Goal: Information Seeking & Learning: Learn about a topic

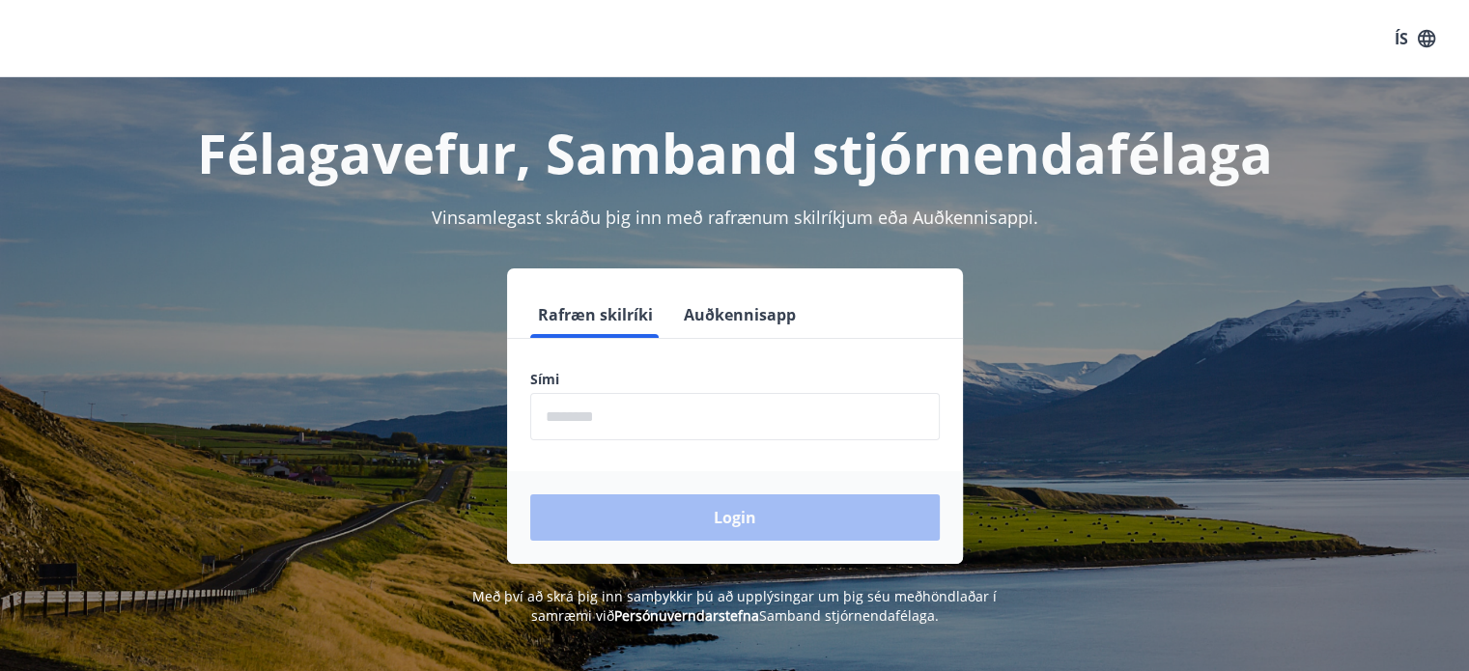
click at [624, 411] on input "phone" at bounding box center [735, 416] width 410 height 47
type input "********"
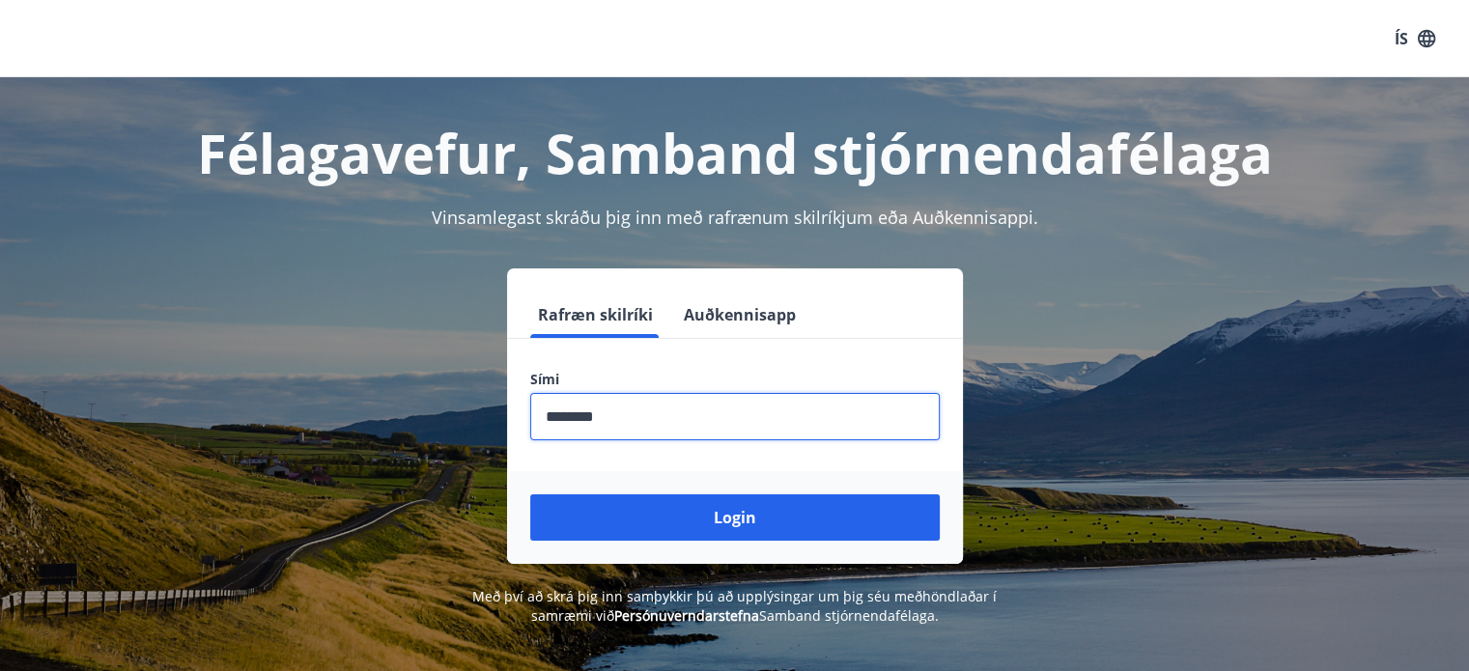
click at [689, 514] on button "Login" at bounding box center [735, 518] width 410 height 46
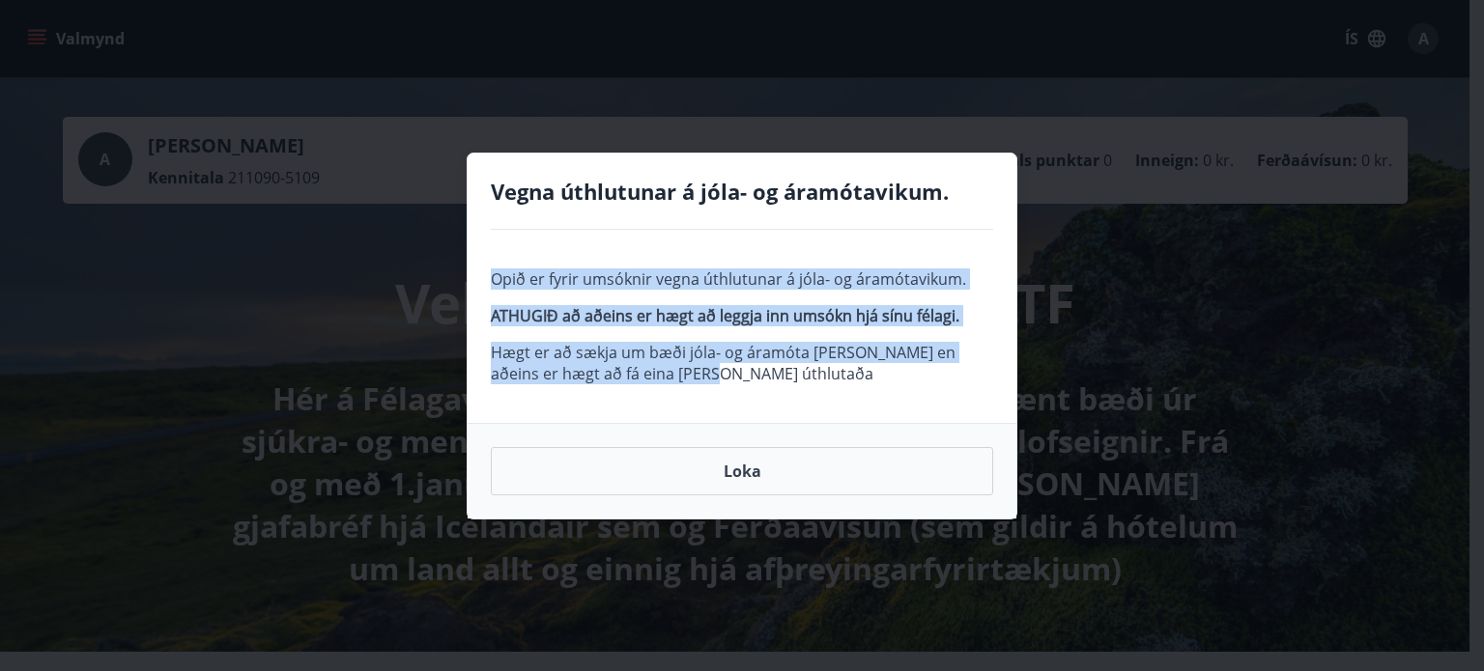
drag, startPoint x: 530, startPoint y: 292, endPoint x: 833, endPoint y: 400, distance: 321.2
click at [833, 400] on div "Opið er fyrir umsóknir vegna úthlutunar á jóla- og áramótavikum. ATHUGIÐ að aðe…" at bounding box center [742, 326] width 549 height 193
click at [802, 410] on div "Opið er fyrir umsóknir vegna úthlutunar á jóla- og áramótavikum. ATHUGIÐ að aðe…" at bounding box center [742, 326] width 549 height 193
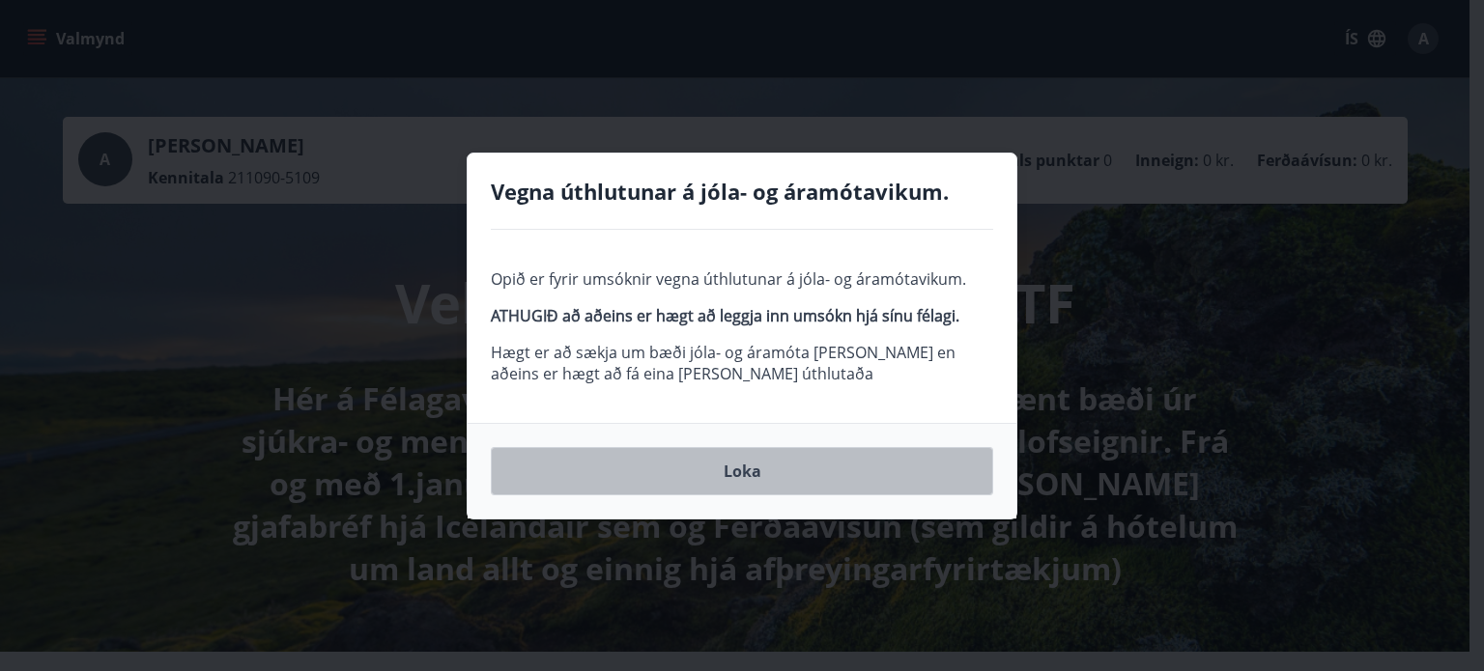
click at [733, 476] on button "Loka" at bounding box center [742, 471] width 502 height 48
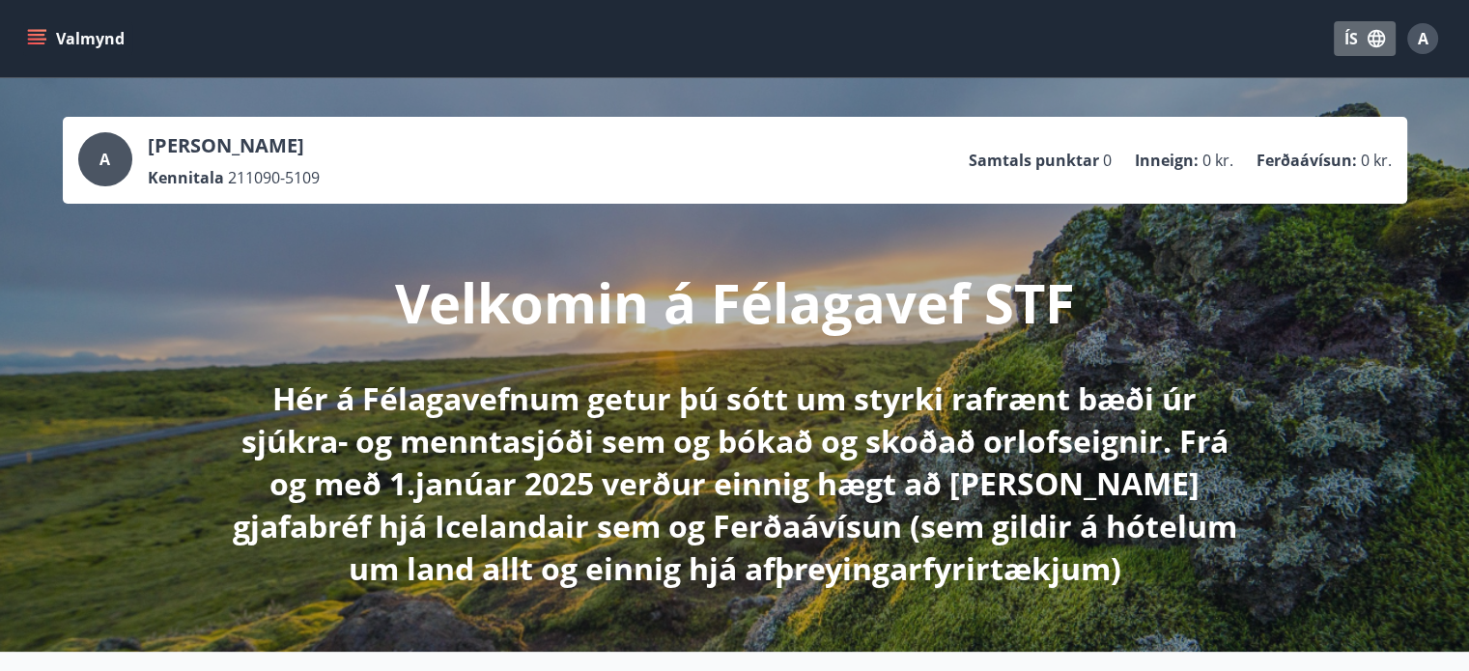
click at [1361, 30] on button "ÍS" at bounding box center [1365, 38] width 62 height 35
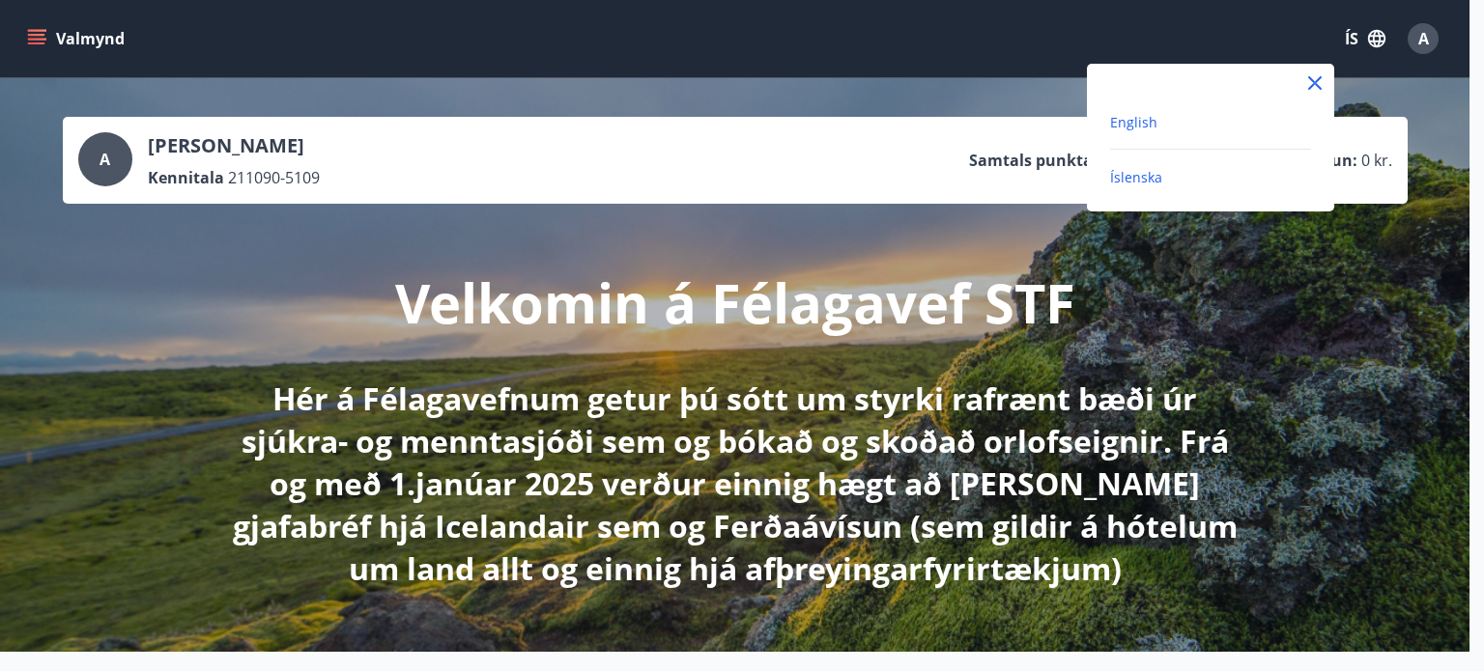
click at [1132, 128] on span "English" at bounding box center [1133, 122] width 47 height 18
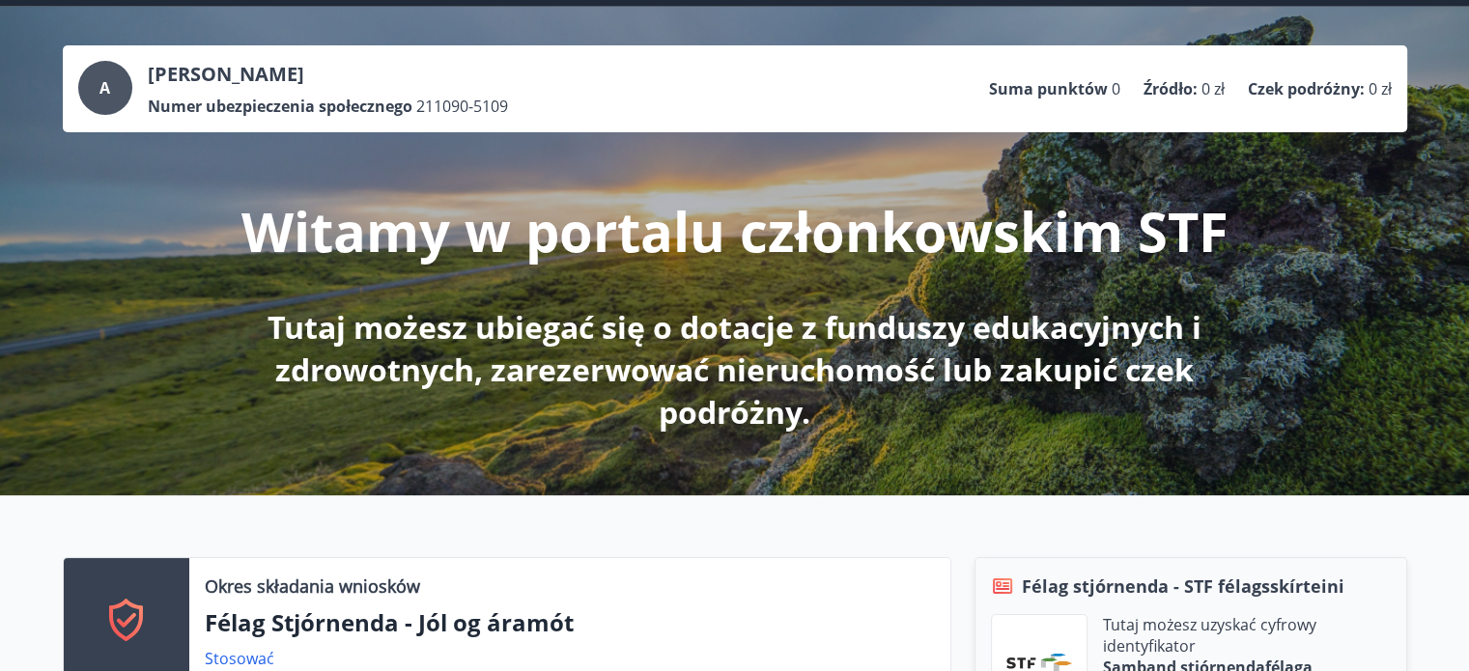
scroll to position [8, 0]
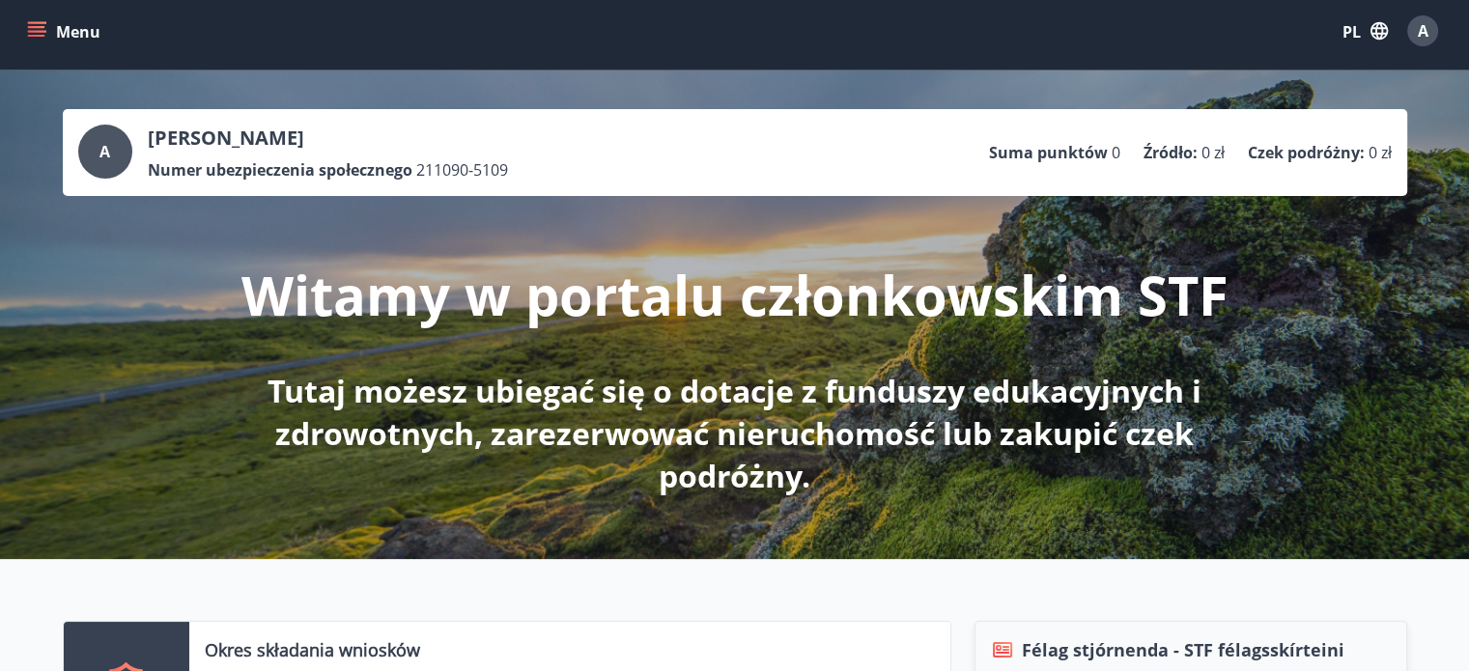
click at [30, 31] on icon "menu" at bounding box center [38, 31] width 21 height 2
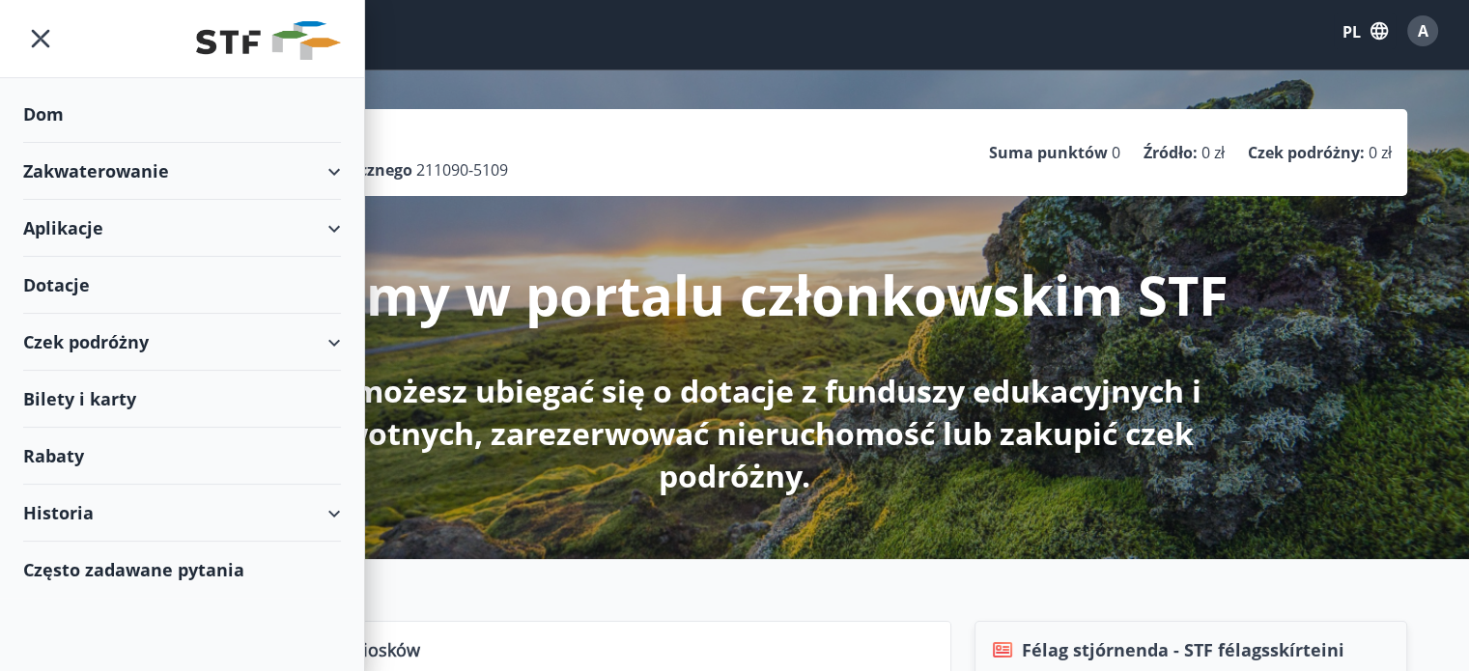
click at [260, 530] on div "Historia" at bounding box center [182, 513] width 318 height 57
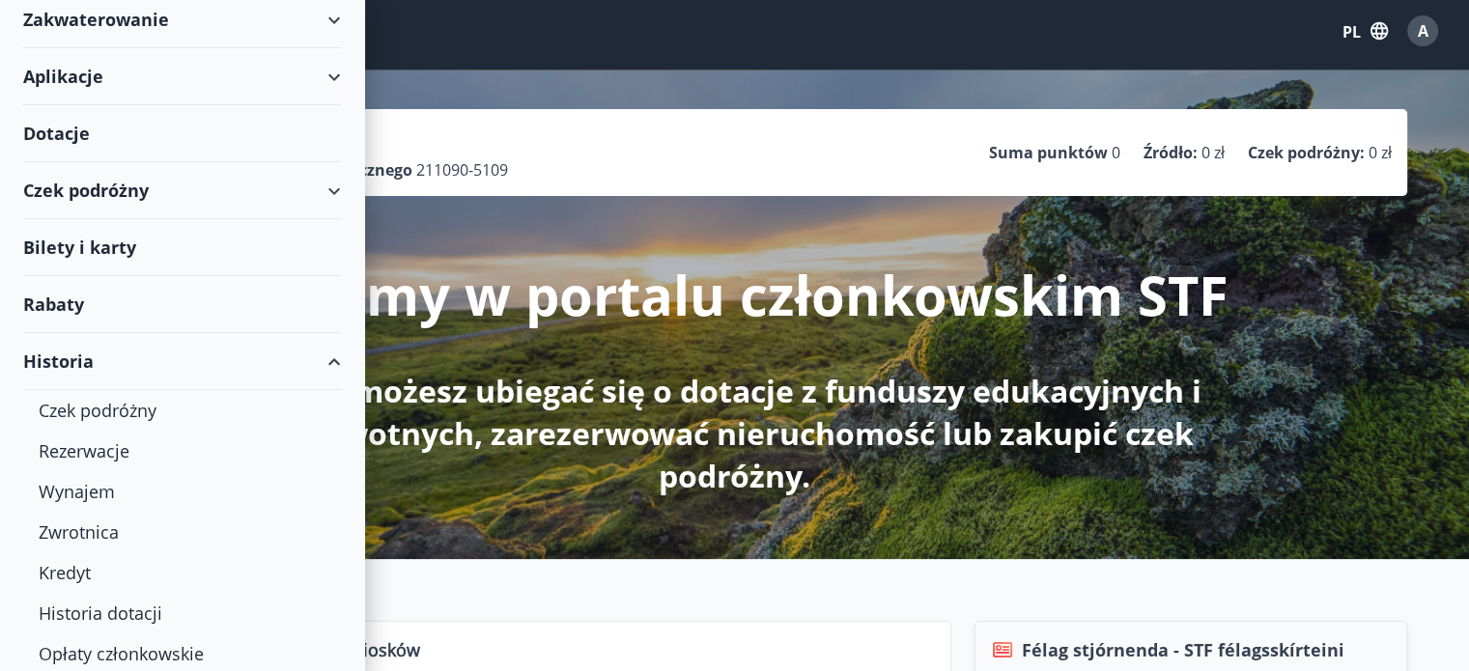
scroll to position [209, 0]
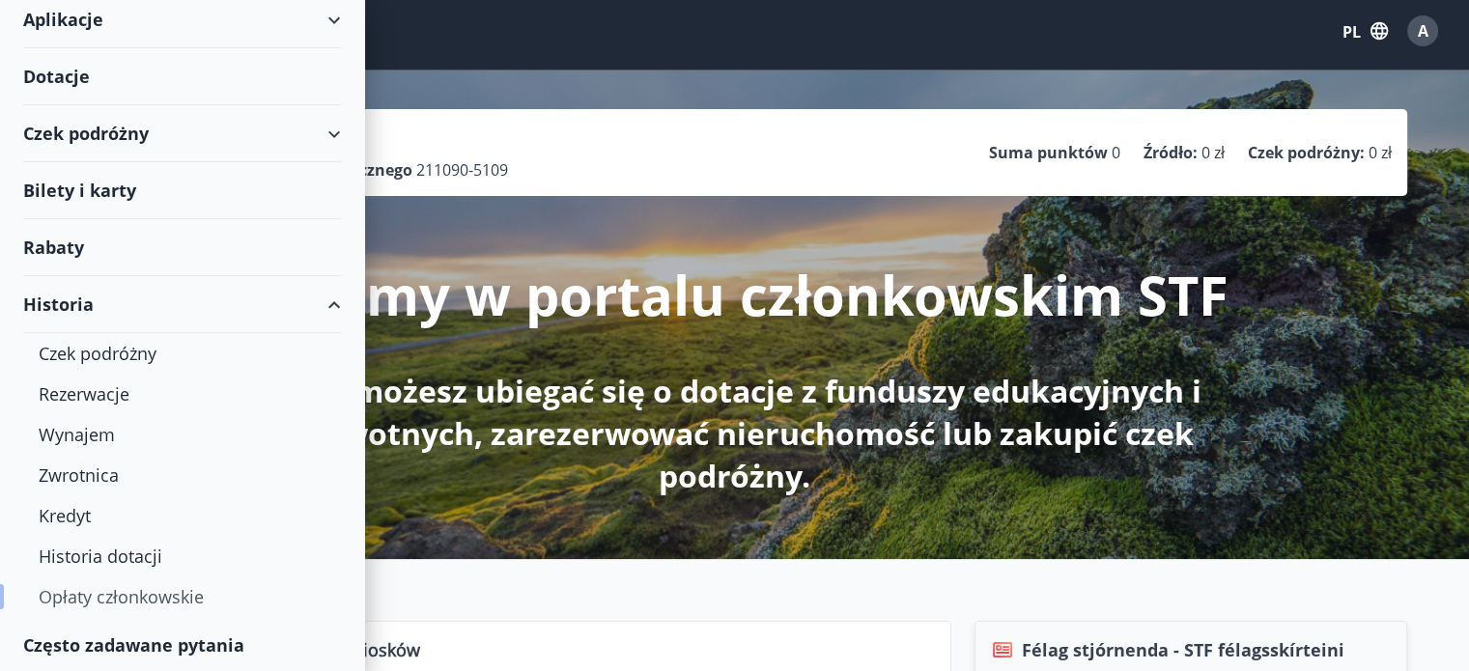
click at [177, 600] on font "Opłaty członkowskie" at bounding box center [121, 596] width 165 height 23
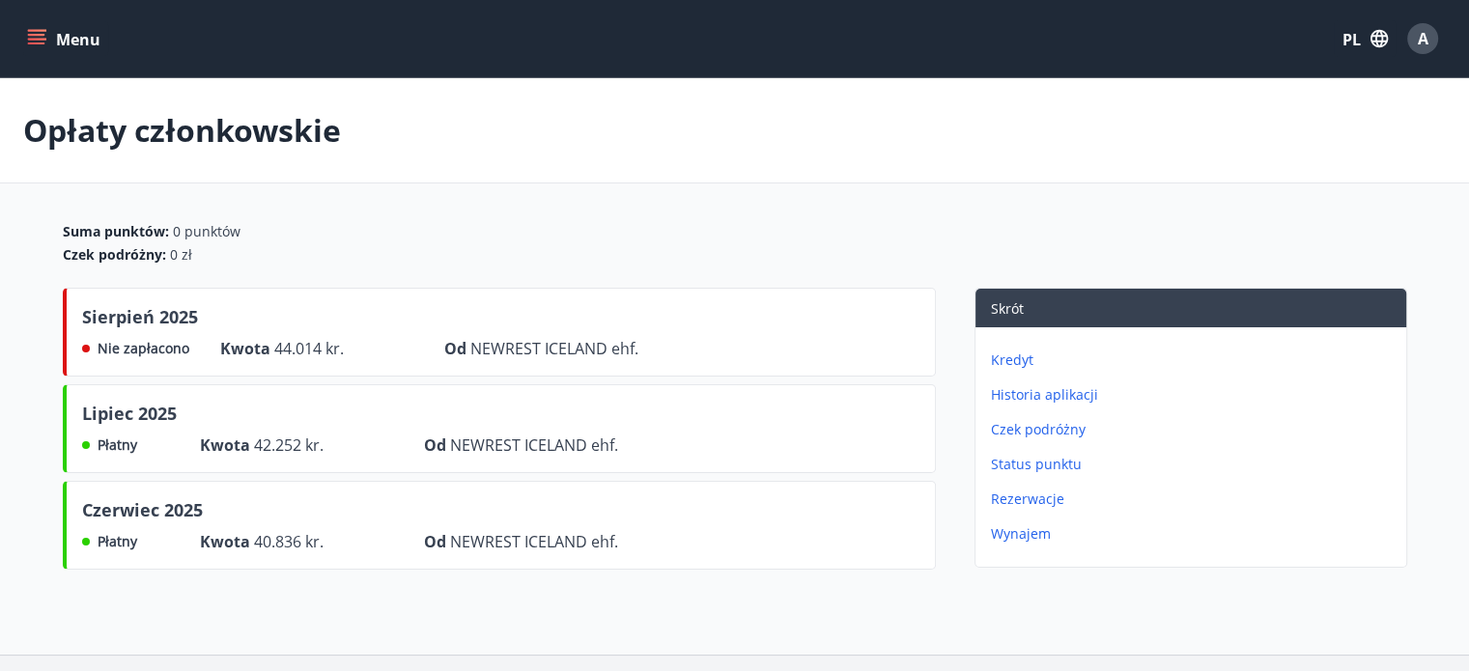
click at [346, 410] on div "Lipiec 2025" at bounding box center [350, 417] width 536 height 33
click at [174, 410] on font "Lipiec 2025" at bounding box center [129, 413] width 95 height 23
click at [140, 407] on font "Lipiec 2025" at bounding box center [129, 413] width 95 height 23
click at [670, 514] on div "Czerwiec 2025 Płatny Kwota 40.836 kr. Od NEWREST ICELAND ehf." at bounding box center [499, 525] width 873 height 89
click at [158, 505] on font "Czerwiec 2025" at bounding box center [142, 510] width 121 height 23
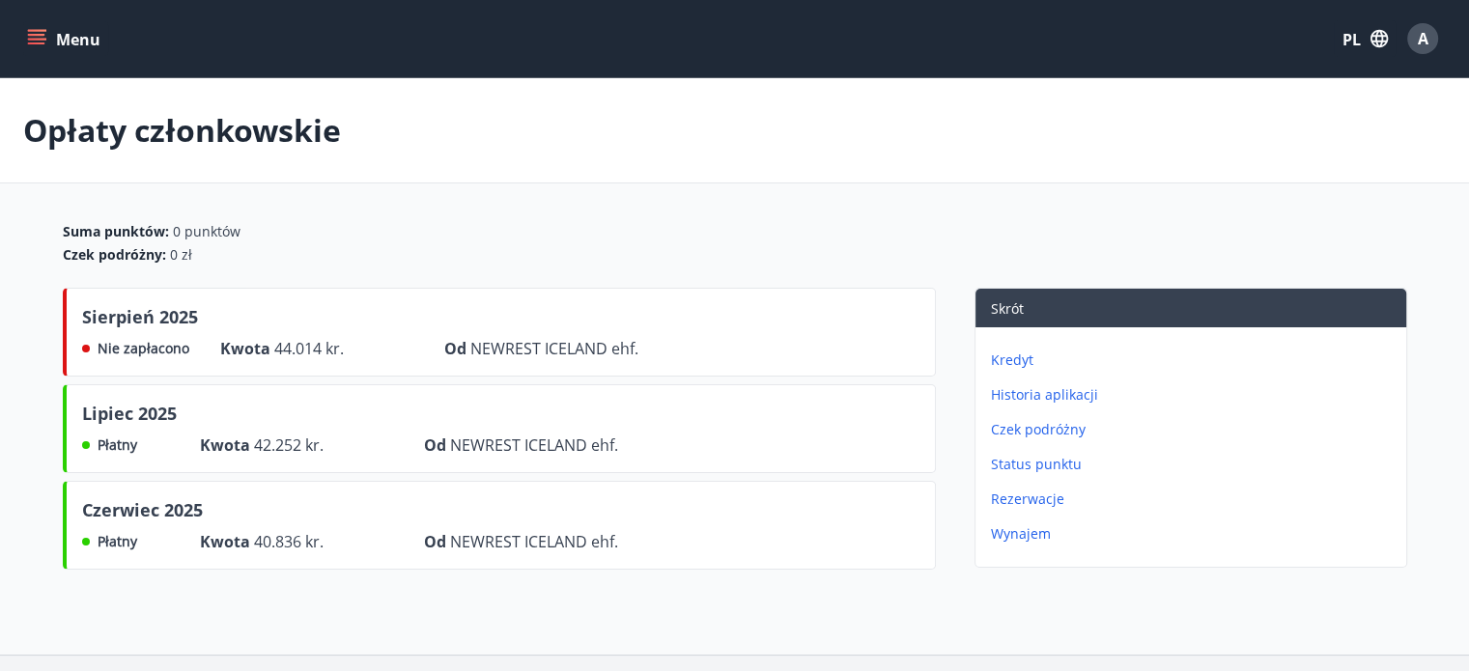
click at [119, 532] on font "Płatny" at bounding box center [118, 541] width 40 height 18
click at [138, 448] on div "Płatny" at bounding box center [125, 445] width 87 height 23
click at [1047, 464] on font "Status punktu" at bounding box center [1036, 464] width 91 height 18
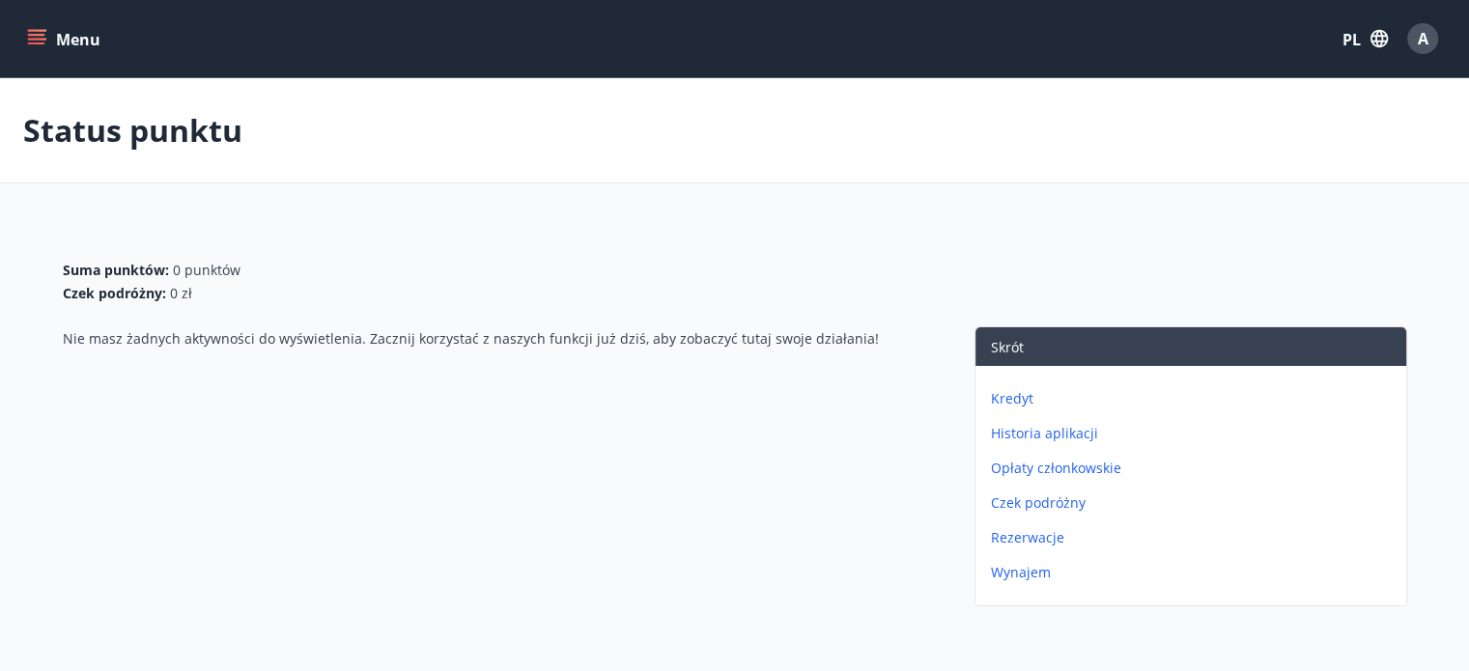
click at [1044, 504] on font "Czek podróżny" at bounding box center [1038, 503] width 95 height 18
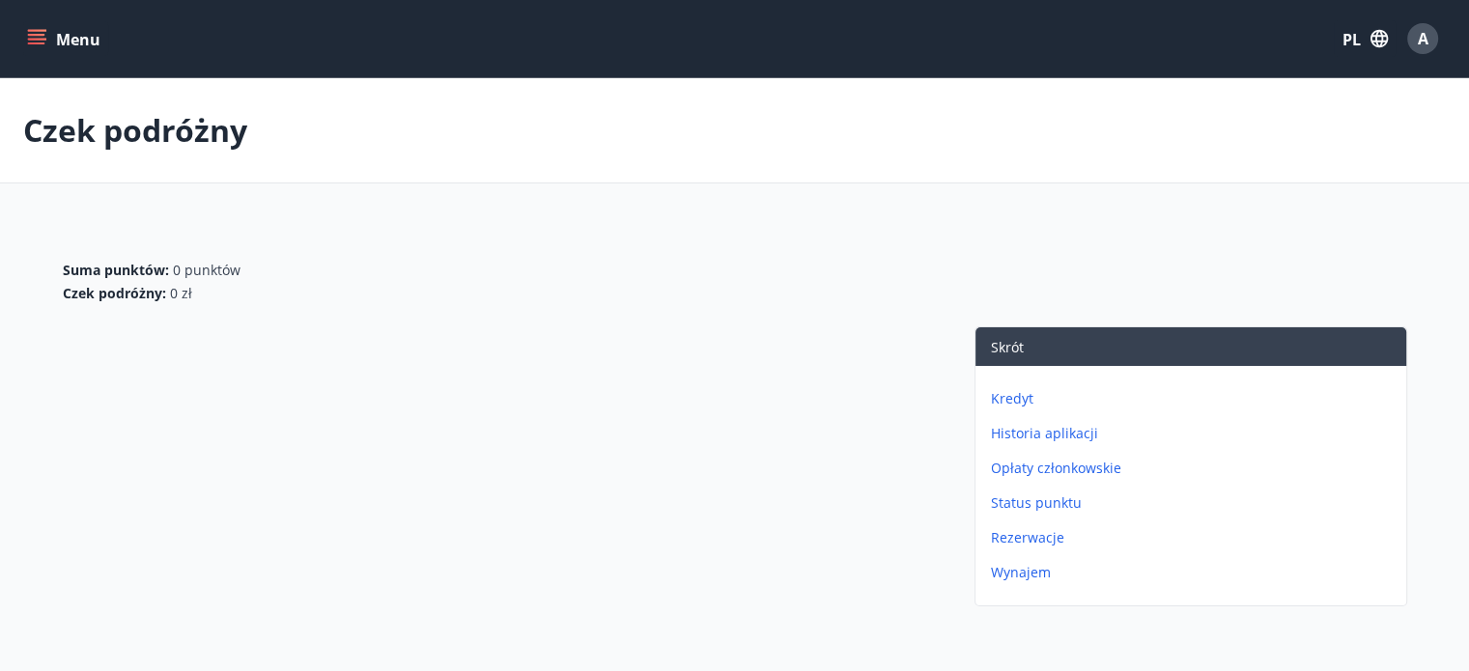
click at [43, 43] on icon "menu" at bounding box center [36, 44] width 17 height 2
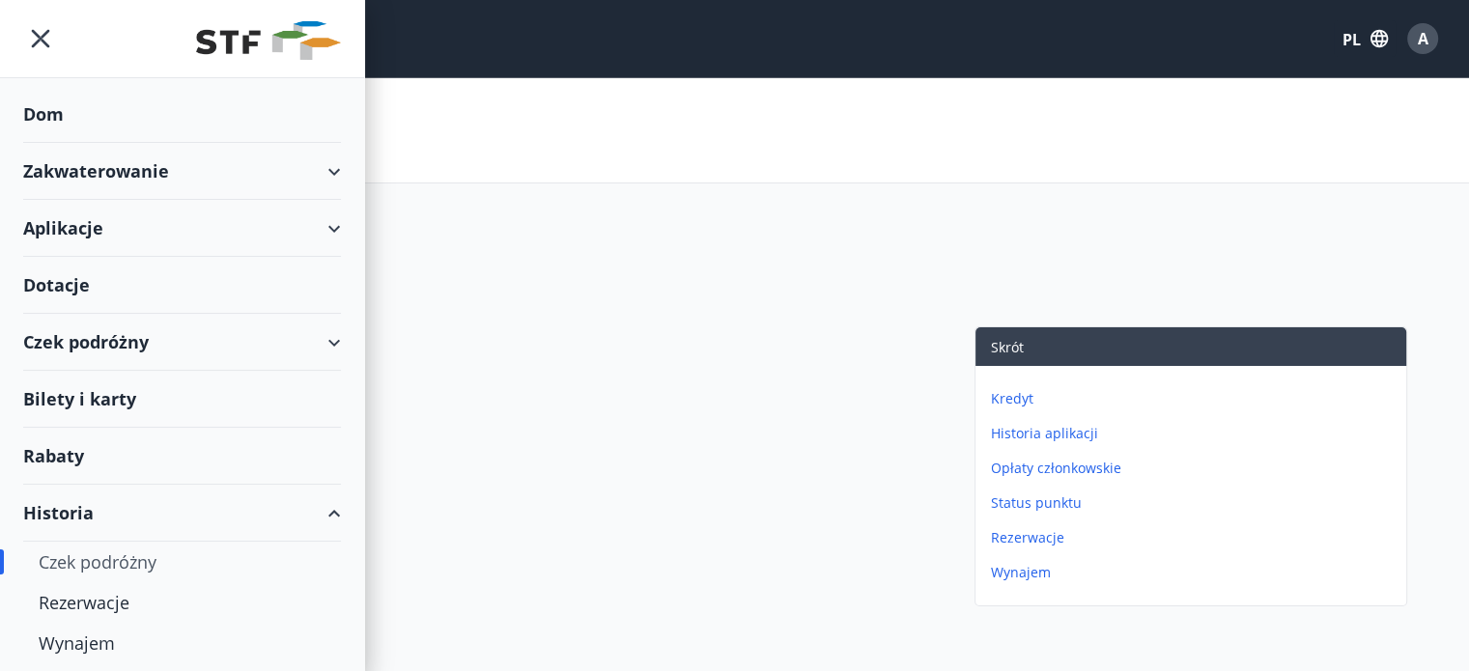
click at [92, 162] on font "Zakwaterowanie" at bounding box center [96, 170] width 146 height 23
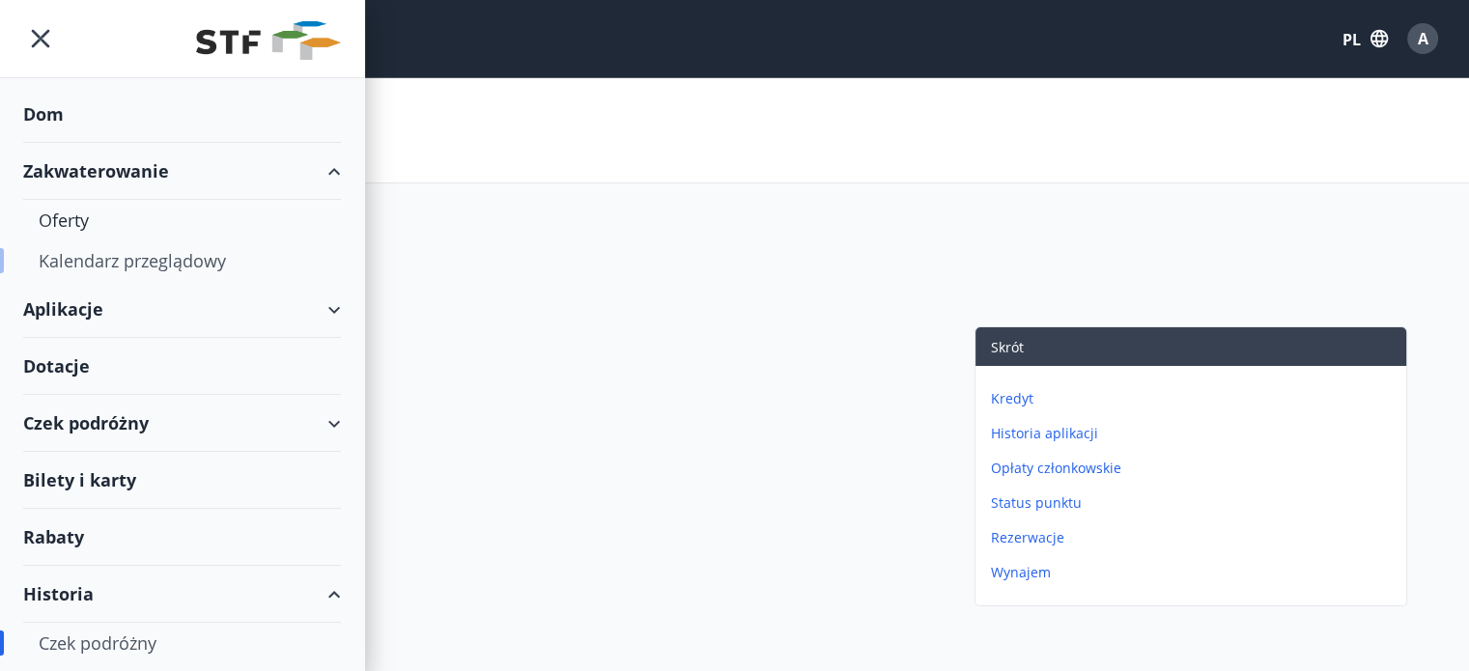
click at [124, 255] on font "Kalendarz przeglądowy" at bounding box center [132, 260] width 187 height 23
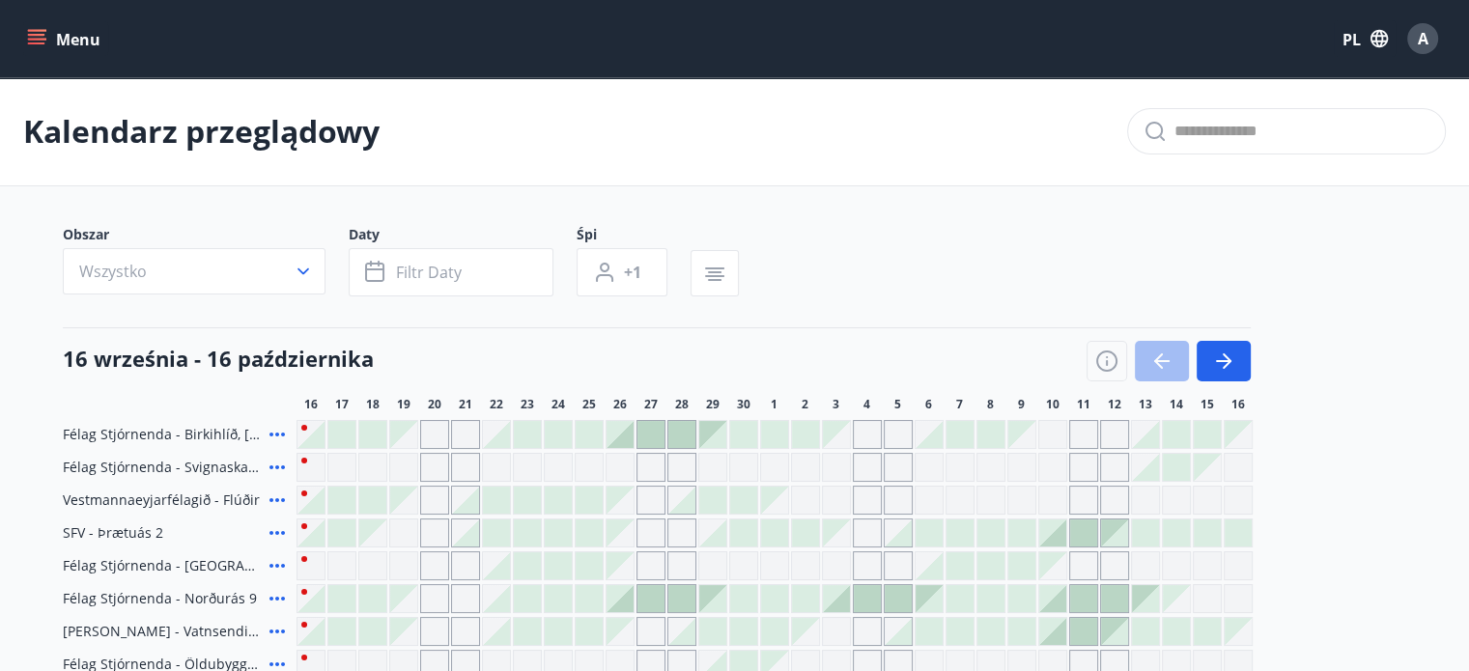
scroll to position [329, 0]
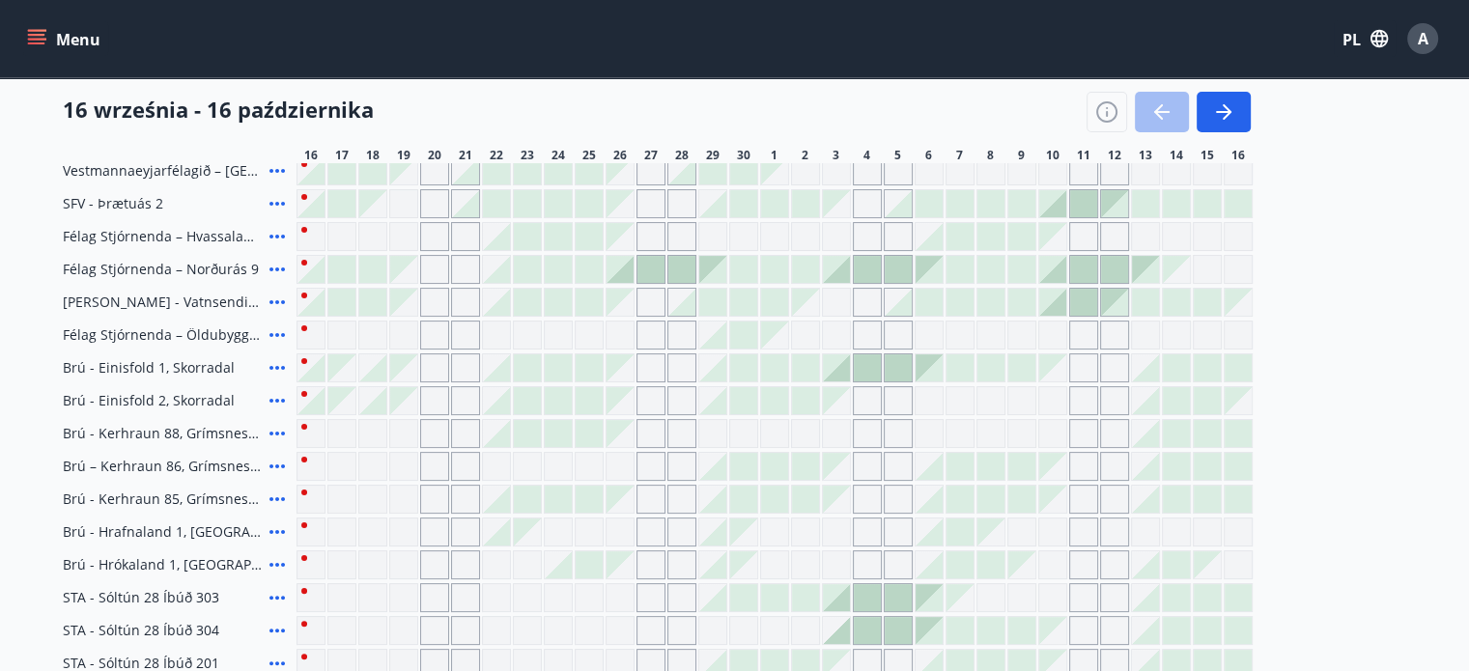
click at [769, 294] on div at bounding box center [774, 302] width 27 height 27
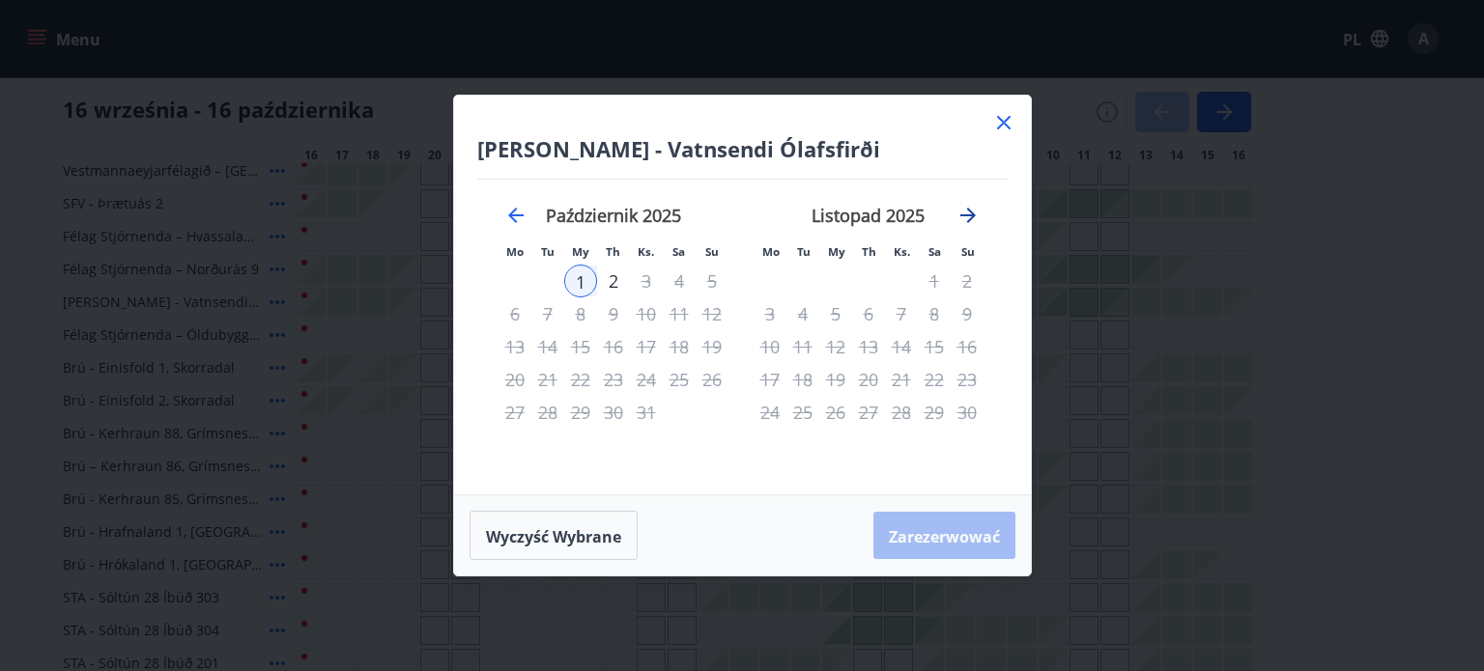
click at [976, 212] on icon "Przejdź dalej, aby przejść do następnego miesiąca." at bounding box center [967, 215] width 23 height 23
click at [1008, 130] on icon at bounding box center [1003, 122] width 23 height 23
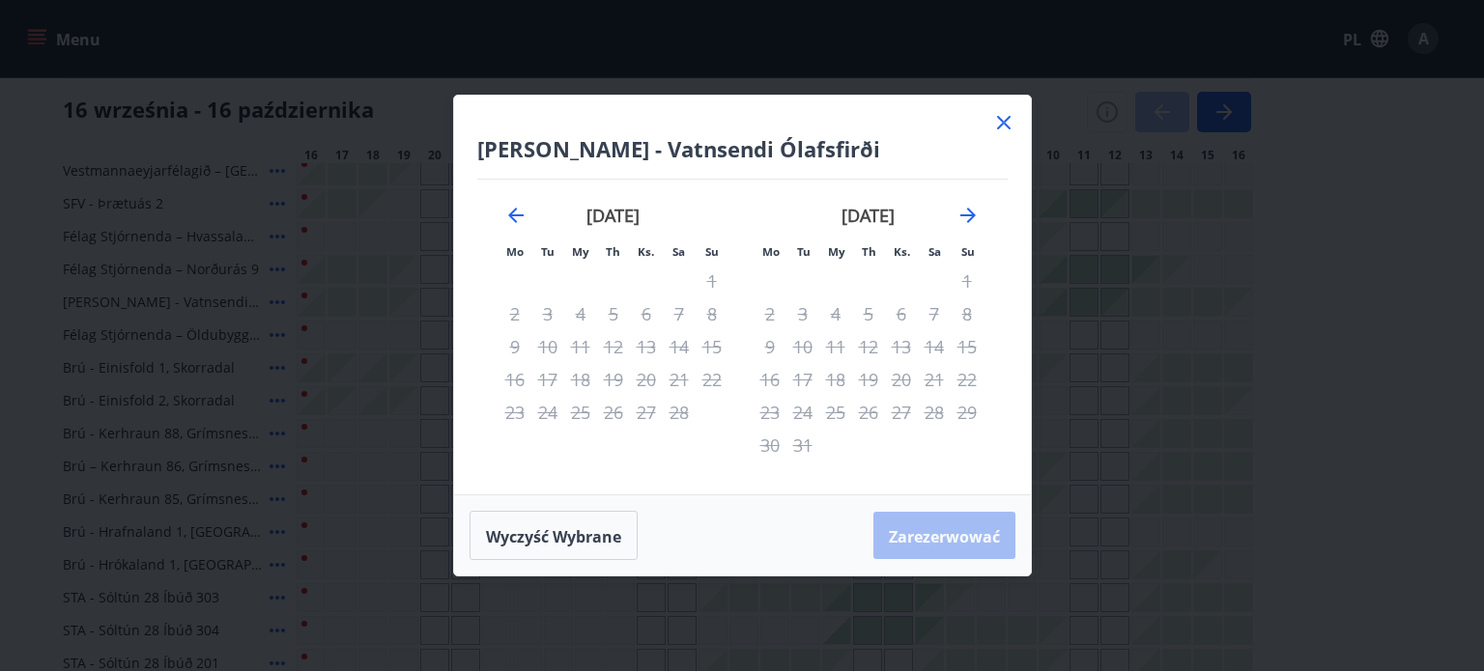
click at [1009, 122] on div "16 września - 16 października" at bounding box center [657, 105] width 1188 height 54
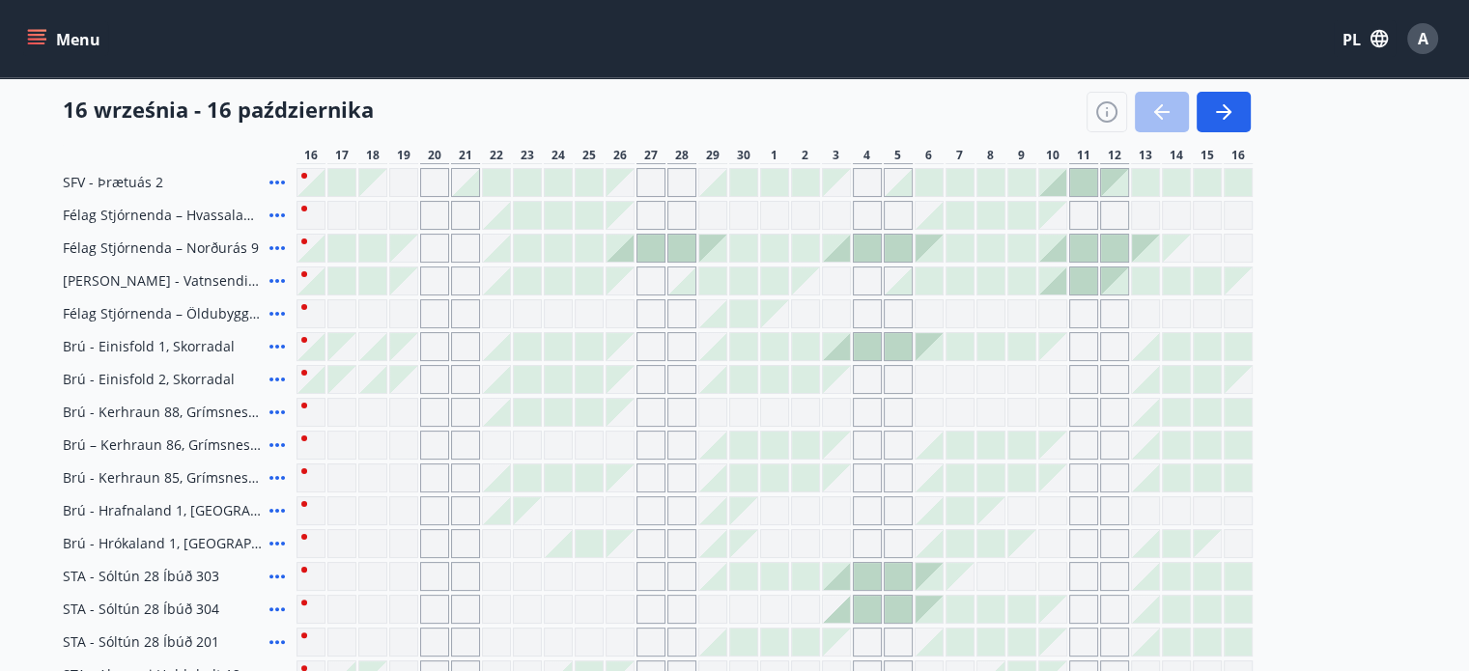
scroll to position [322, 0]
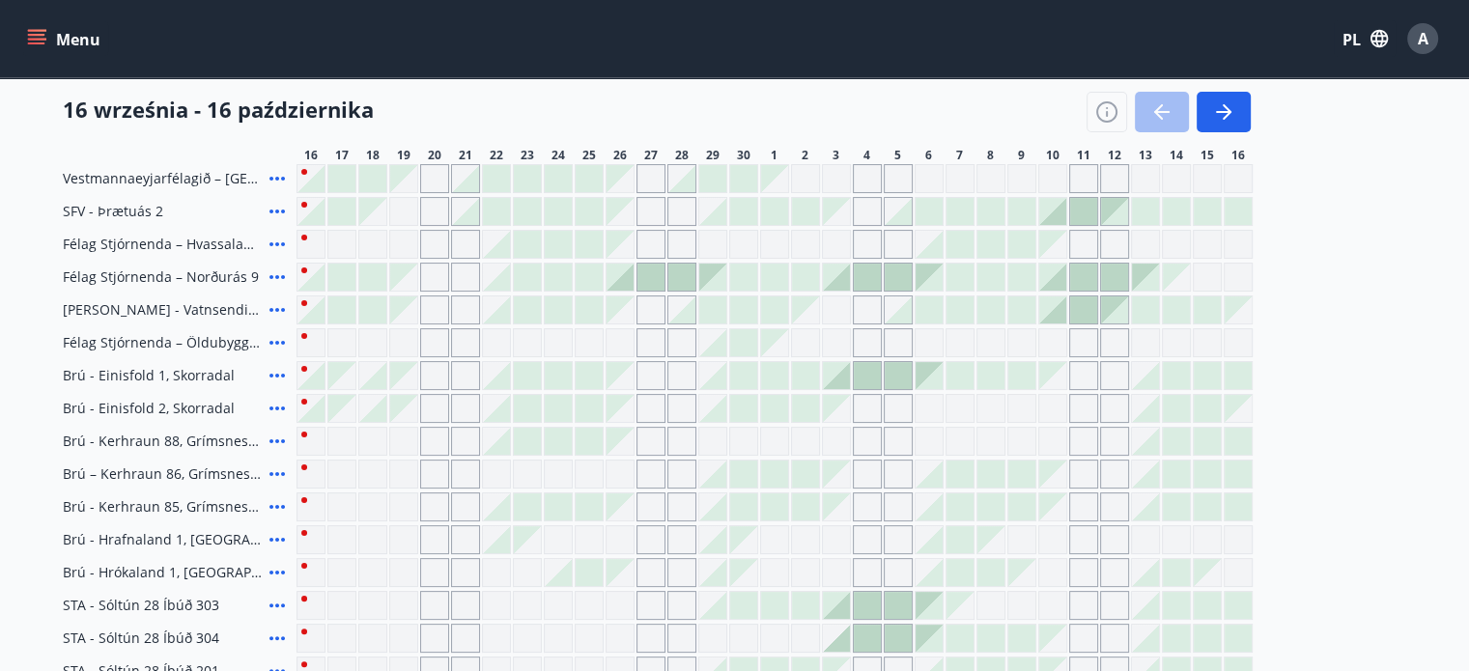
click at [282, 267] on icon at bounding box center [277, 277] width 23 height 23
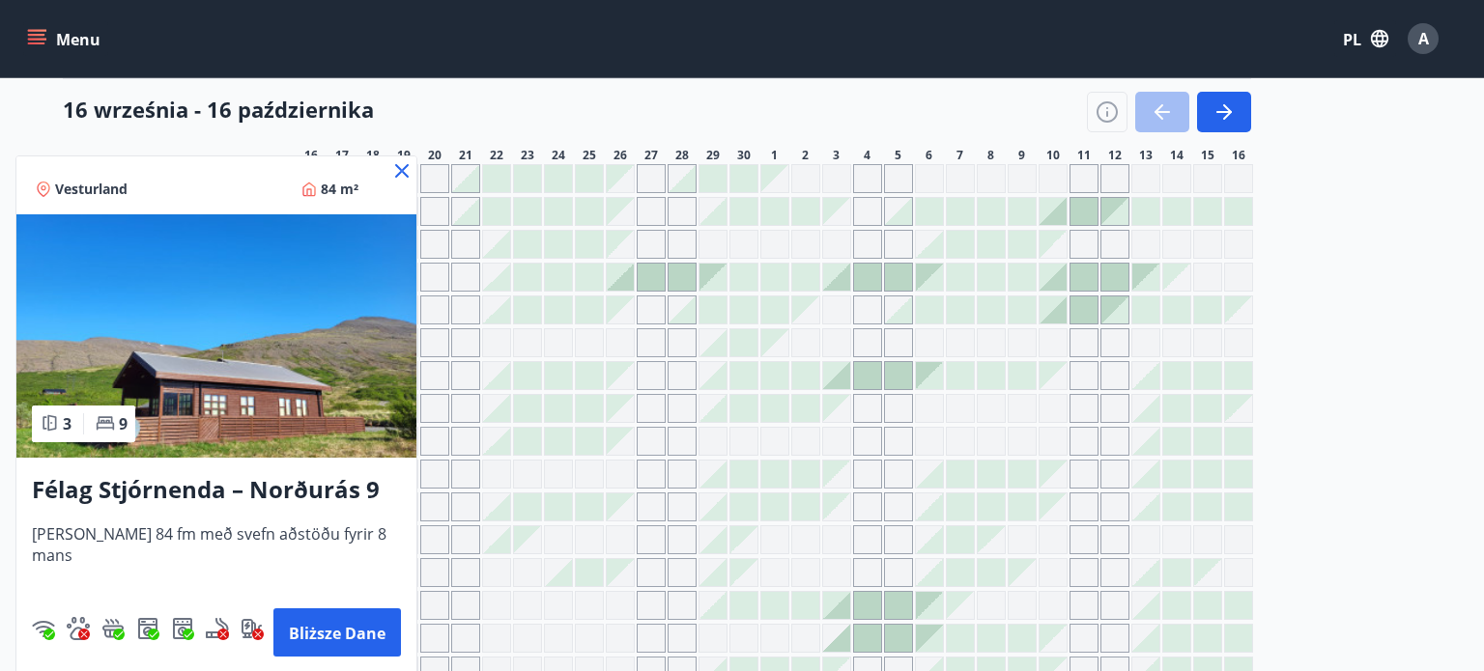
click at [406, 160] on div at bounding box center [742, 335] width 1484 height 671
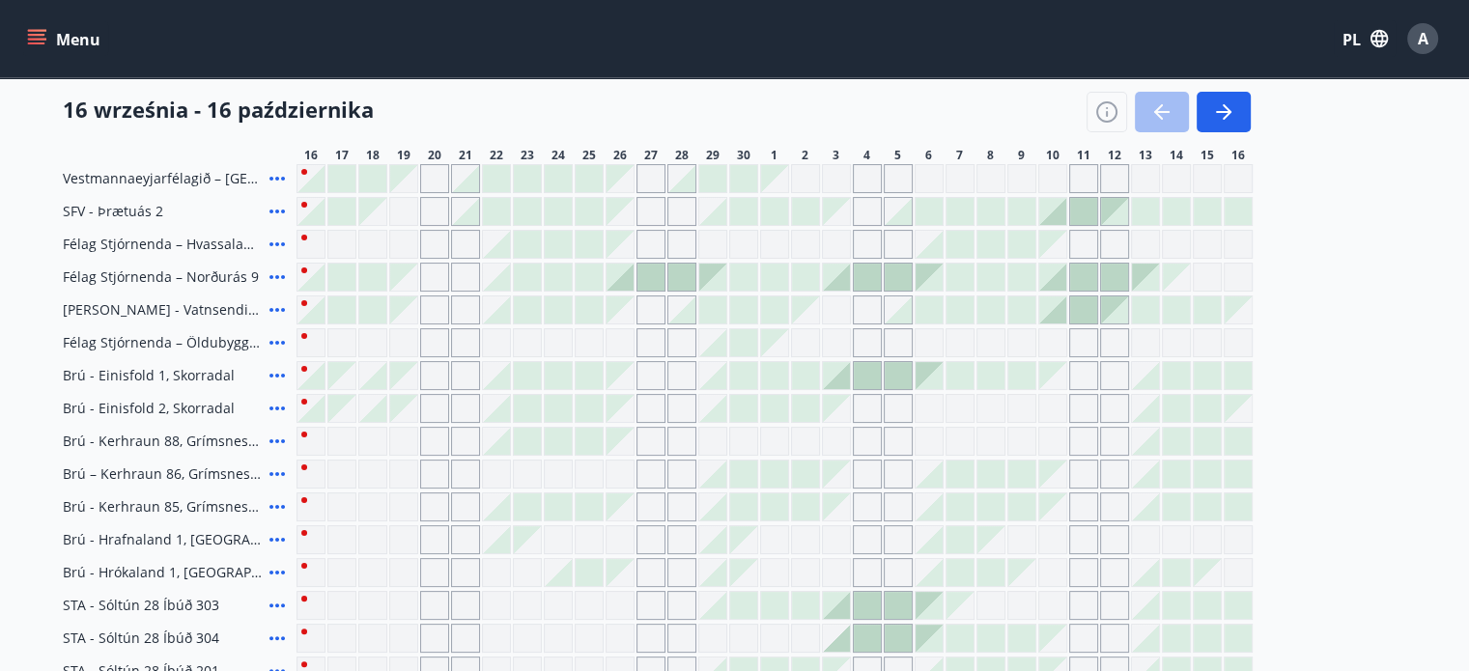
click at [390, 169] on div "Dni szare nie są dostępne" at bounding box center [403, 178] width 27 height 27
click at [35, 40] on icon "menu" at bounding box center [38, 39] width 21 height 2
click at [32, 26] on button "Menu" at bounding box center [65, 38] width 85 height 35
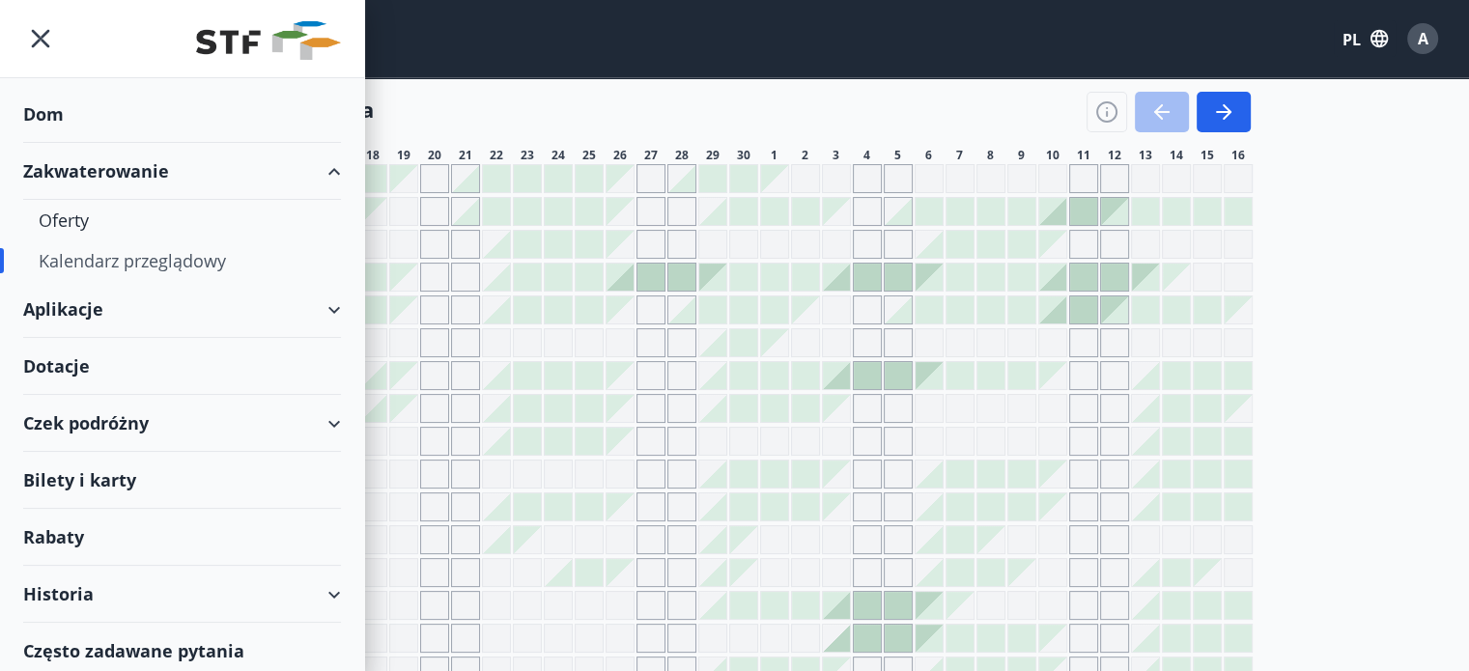
click at [108, 295] on div "Aplikacje" at bounding box center [182, 309] width 318 height 57
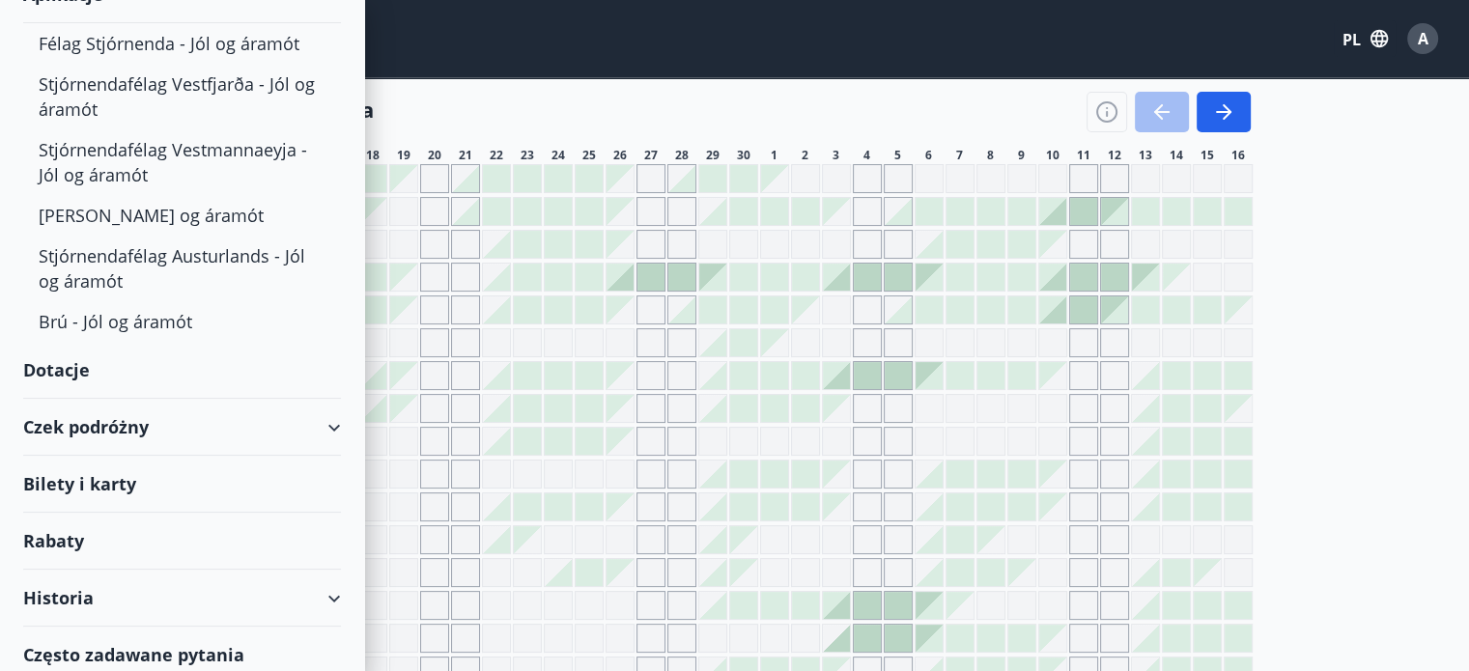
scroll to position [325, 0]
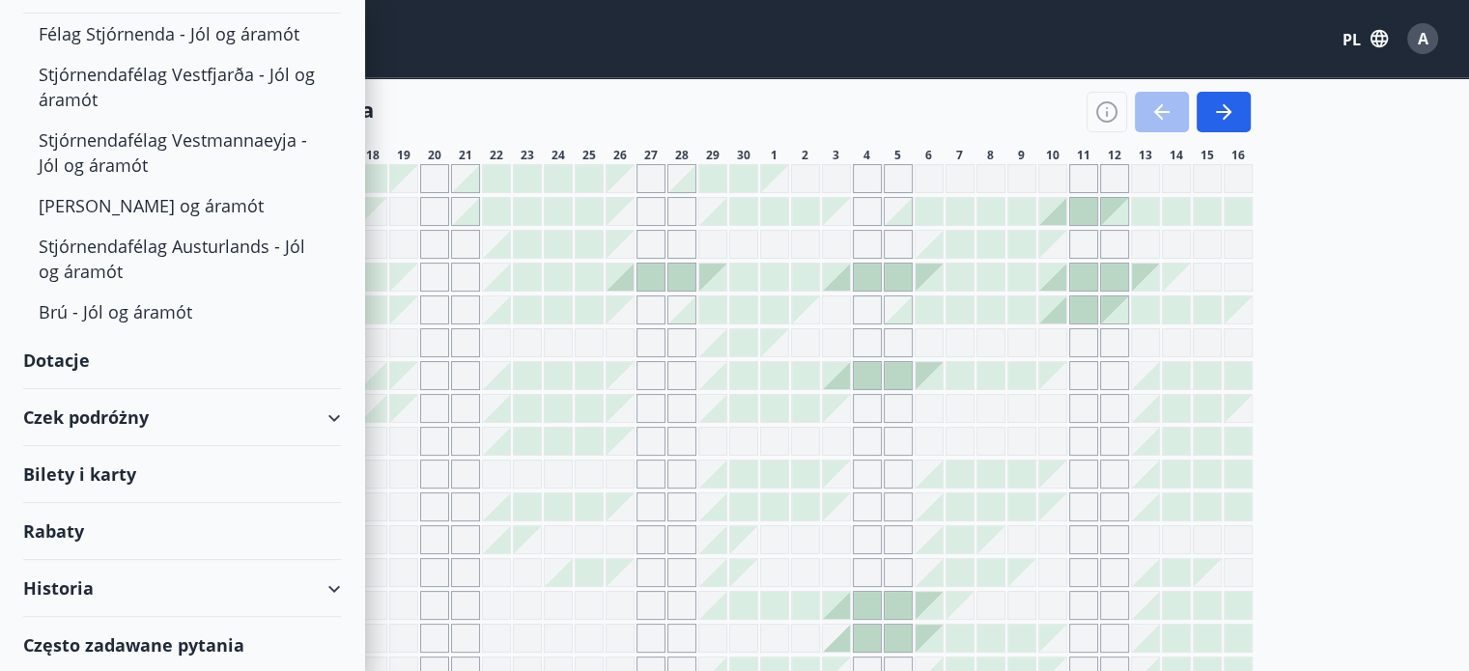
click at [71, 355] on font "Dotacje" at bounding box center [56, 360] width 67 height 23
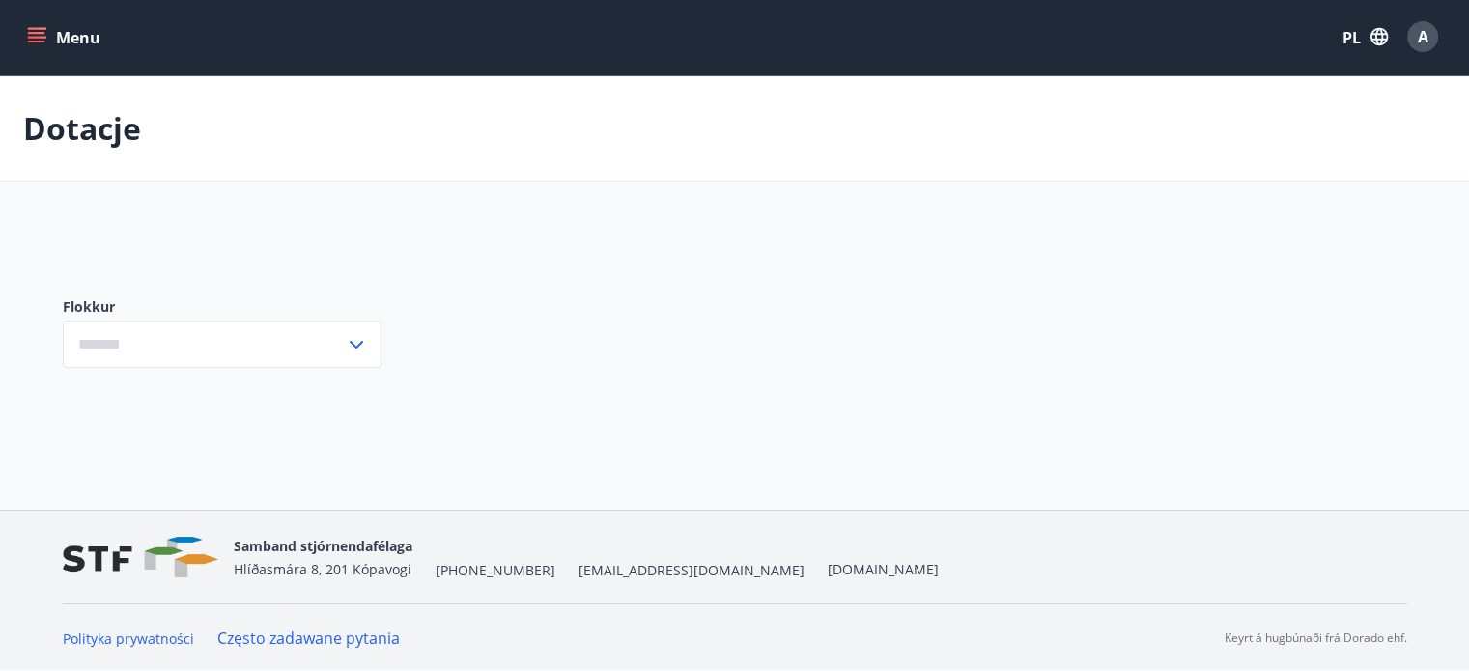
type input "***"
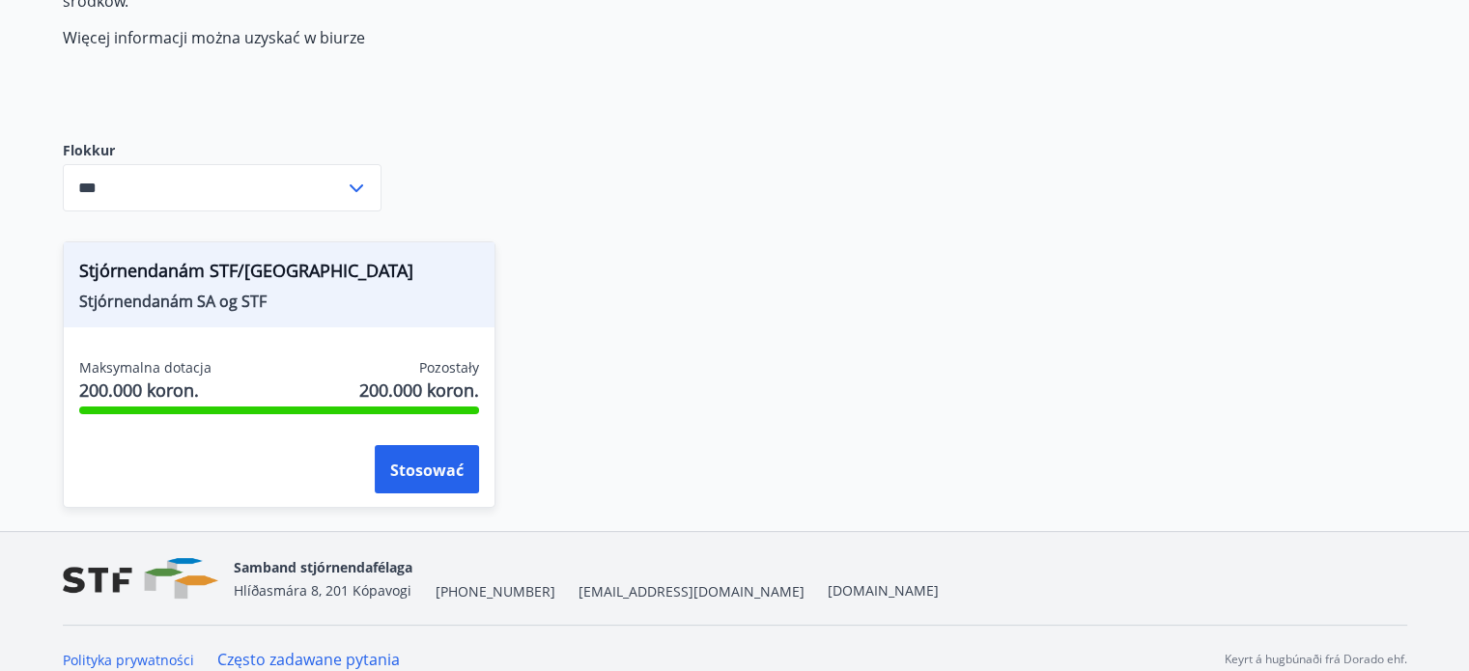
scroll to position [310, 0]
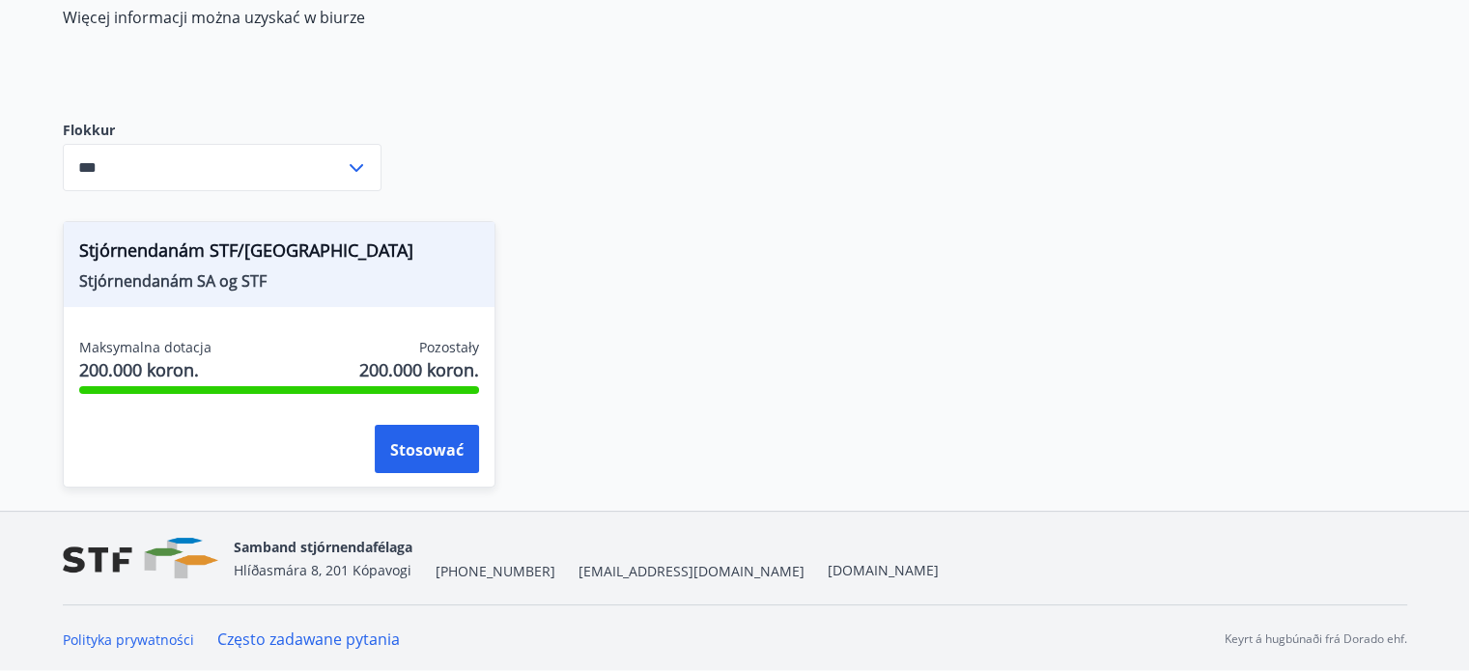
click at [332, 172] on input "***" at bounding box center [204, 167] width 282 height 47
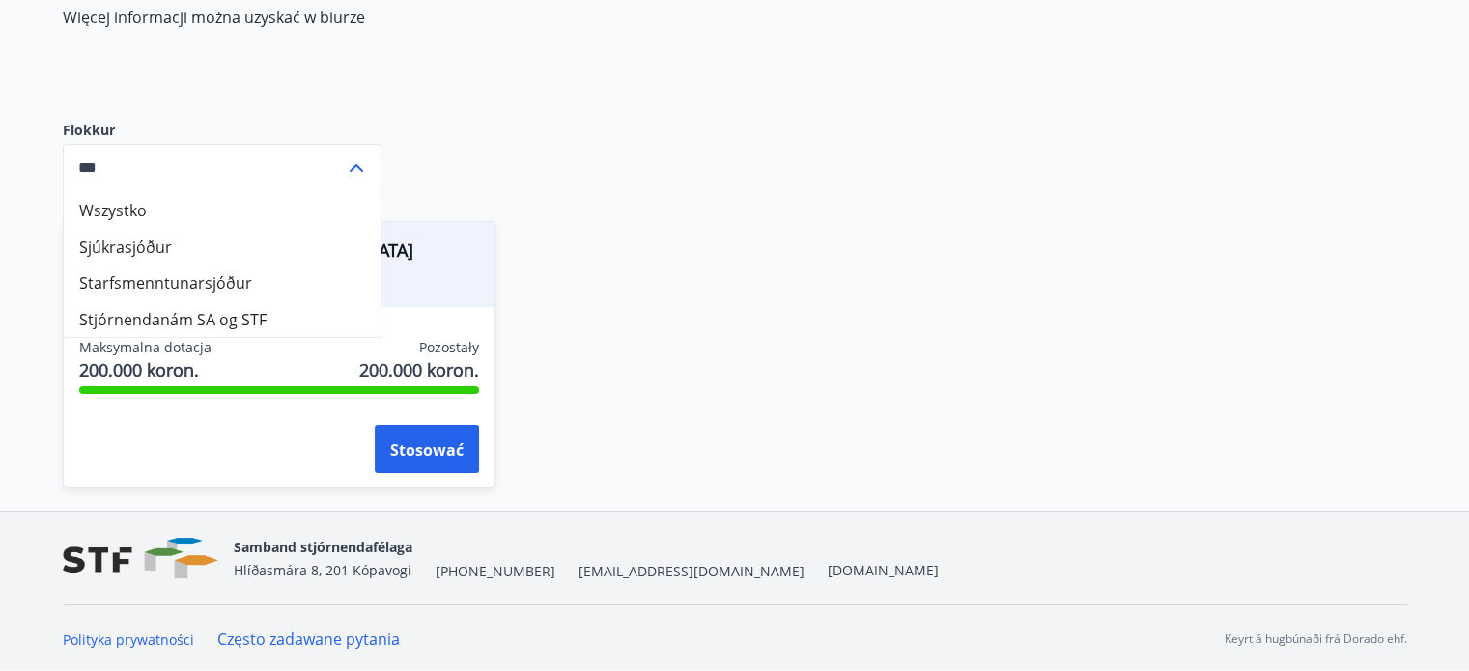
click at [889, 231] on div "Stjórnendanám STF/SA Stjórnendanám SA og STF Maksymalna dotacja 200.000 koron. …" at bounding box center [724, 343] width 1368 height 290
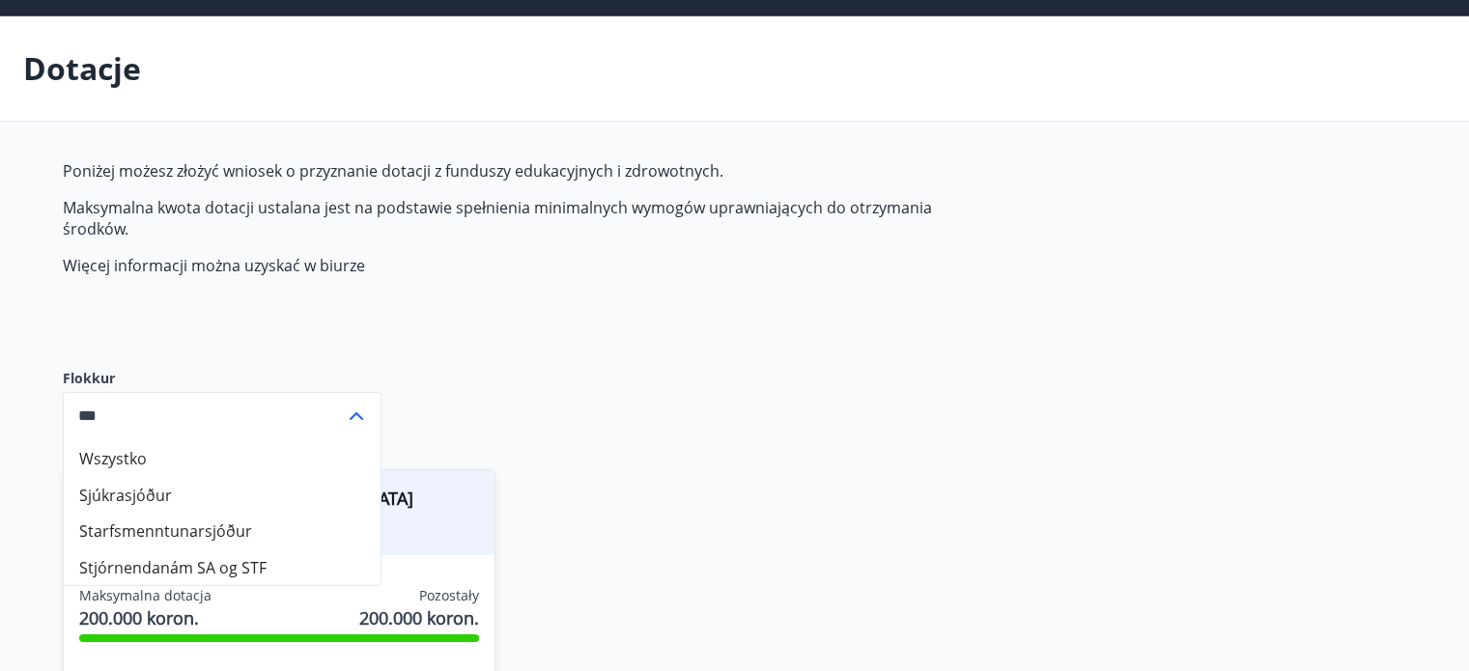
scroll to position [0, 0]
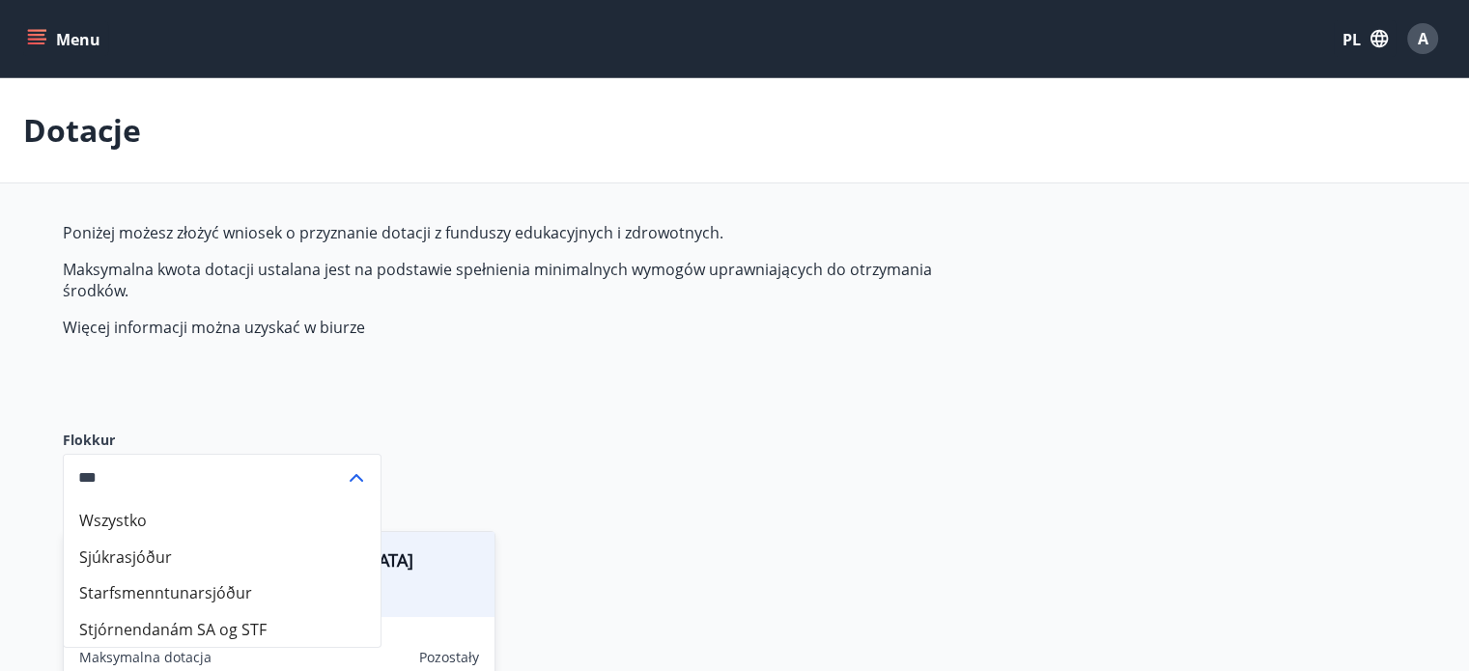
click at [32, 34] on icon "menu" at bounding box center [36, 35] width 17 height 2
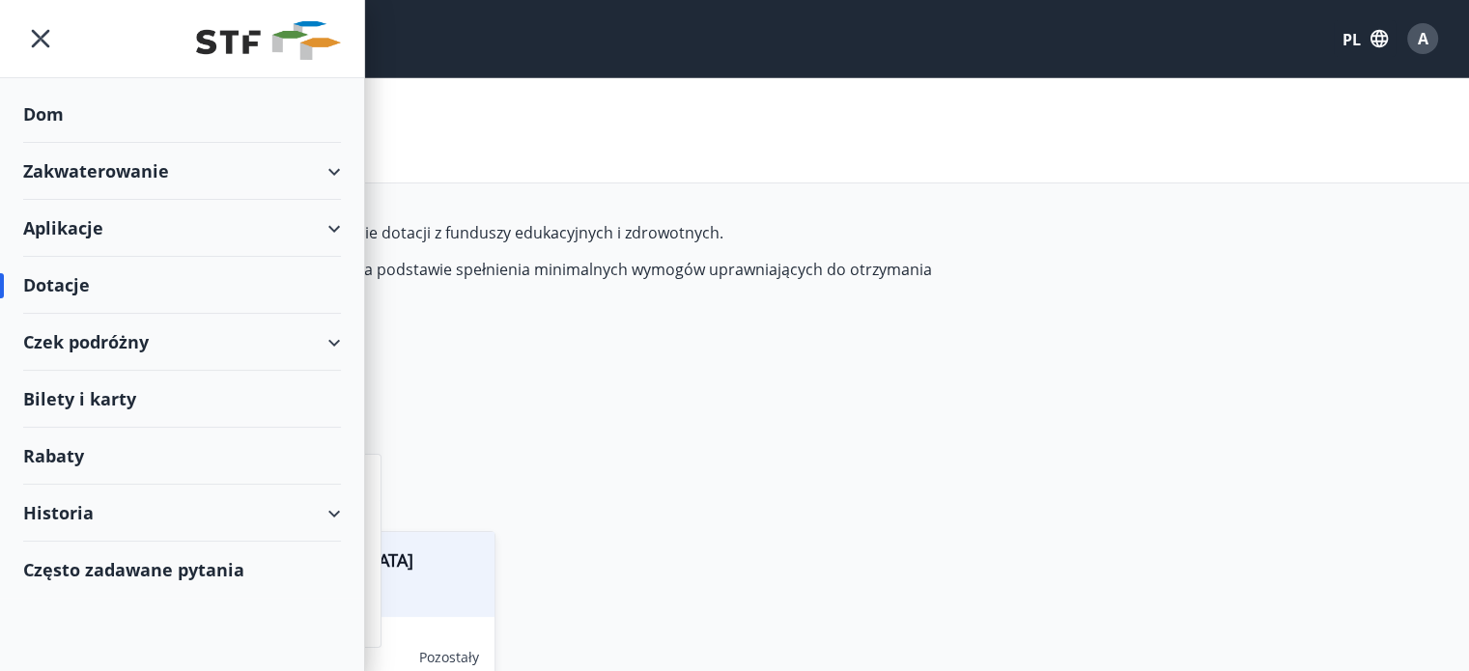
click at [111, 388] on font "Bilety i karty" at bounding box center [79, 398] width 113 height 23
click at [62, 448] on font "Rabaty" at bounding box center [53, 455] width 61 height 23
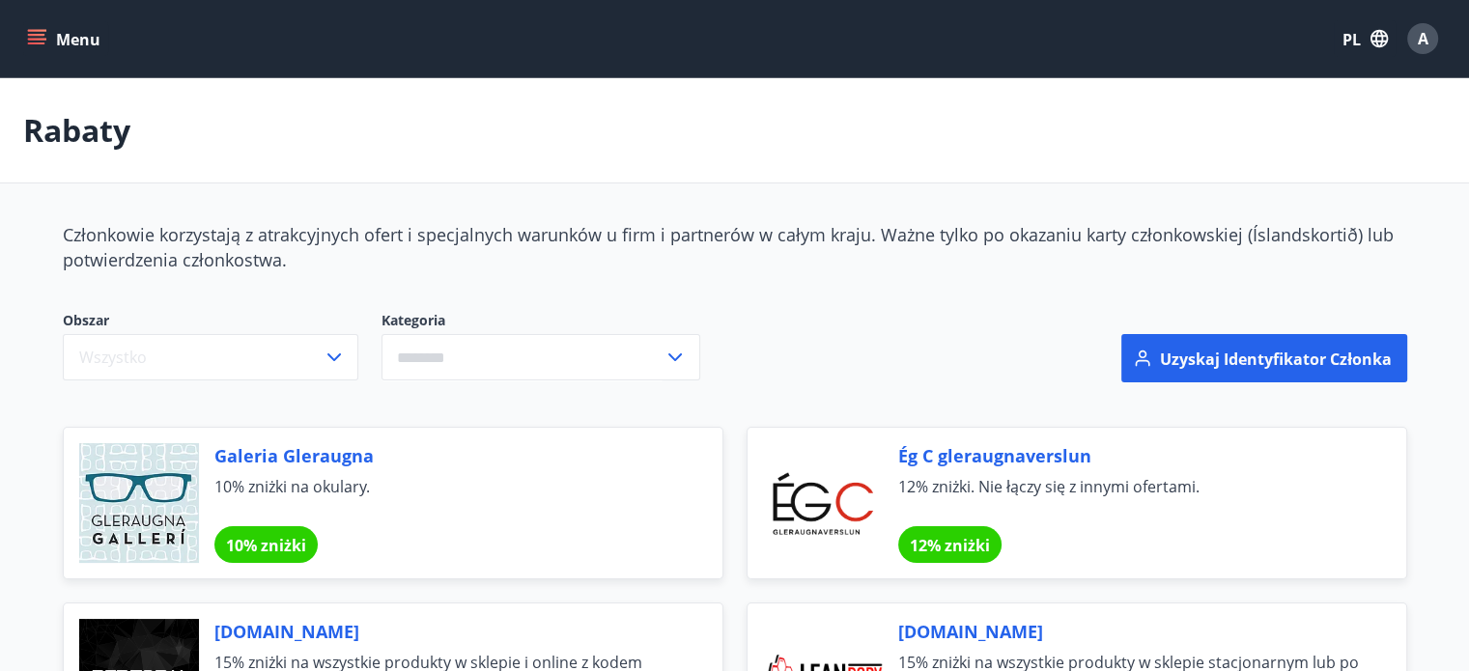
click at [42, 42] on icon "menu" at bounding box center [36, 38] width 19 height 19
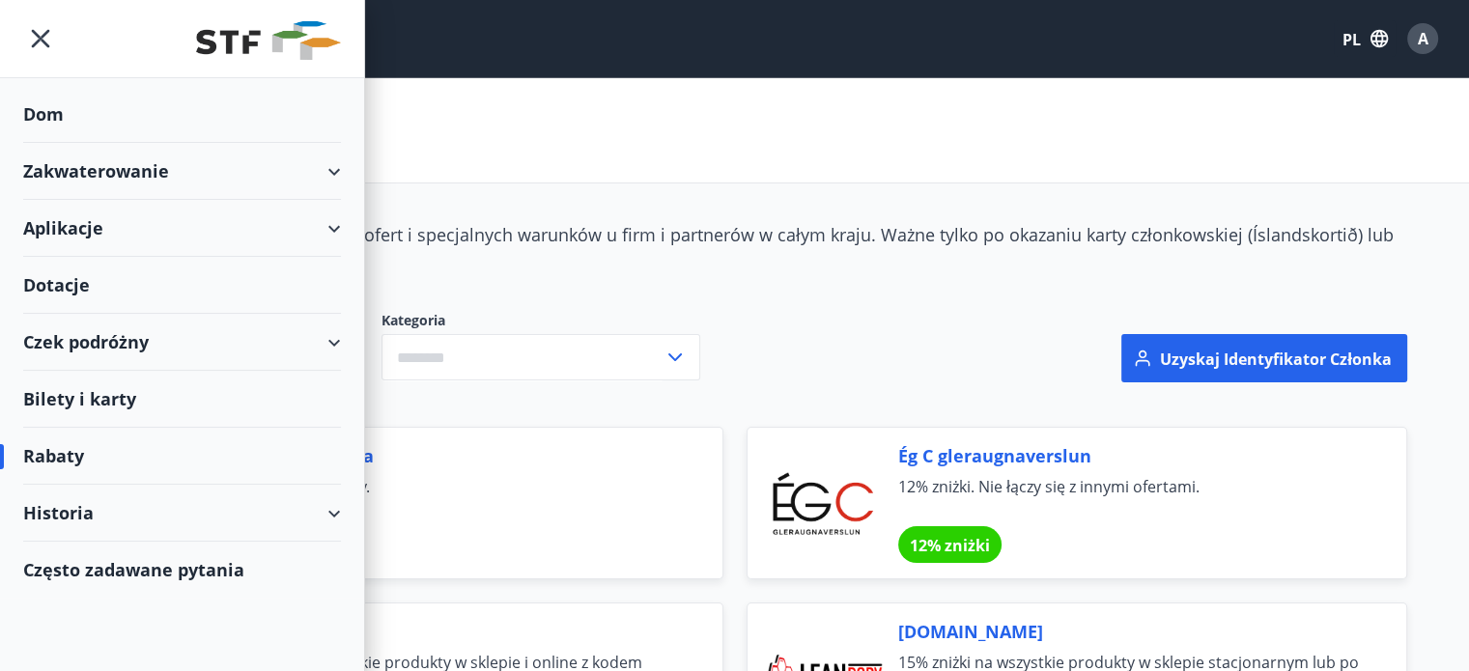
click at [191, 339] on div "Czek podróżny" at bounding box center [182, 342] width 318 height 57
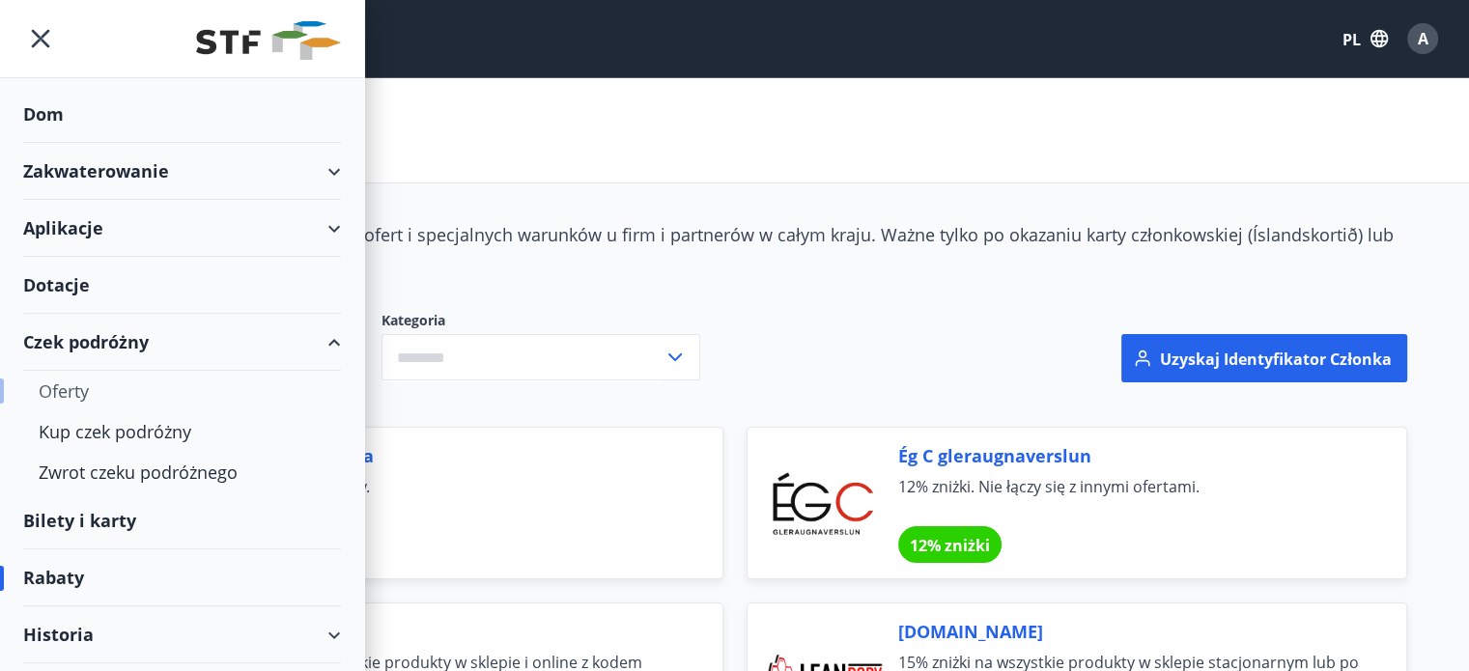
click at [134, 388] on div "Oferty" at bounding box center [182, 391] width 287 height 41
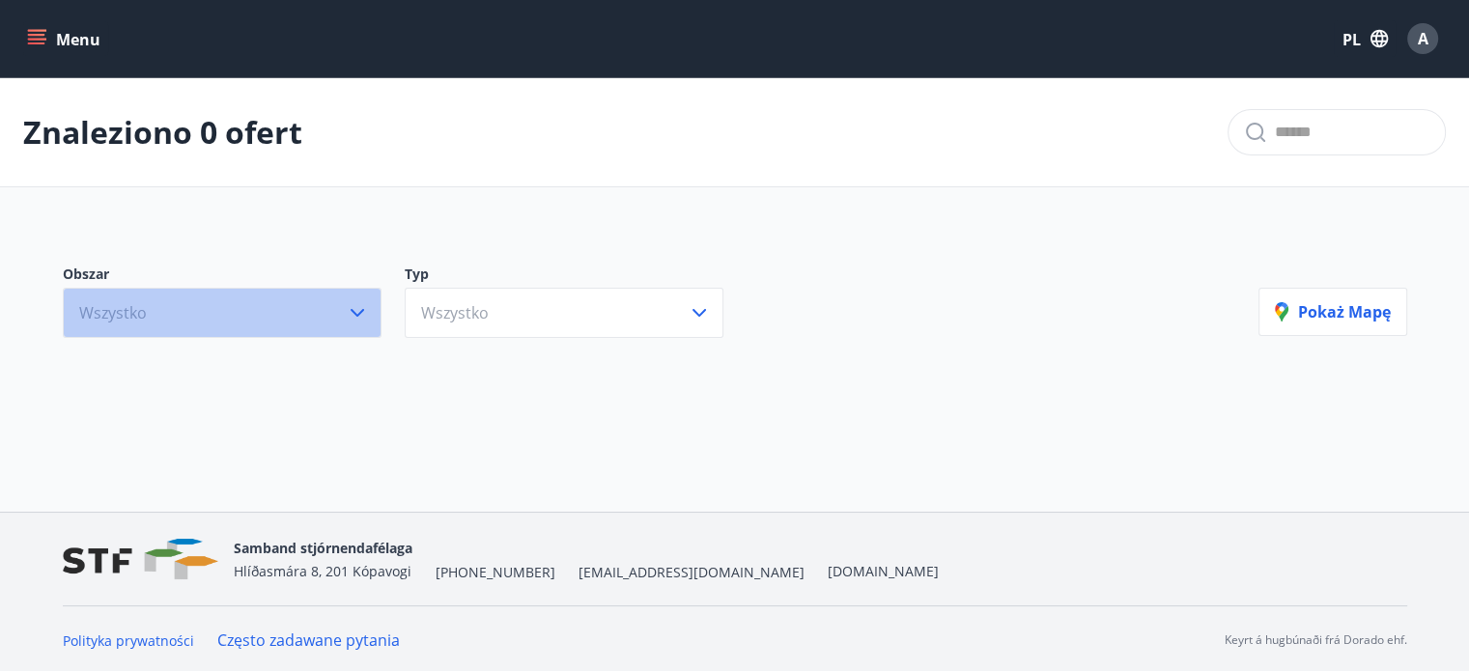
click at [335, 304] on button "Wszystko" at bounding box center [222, 313] width 319 height 50
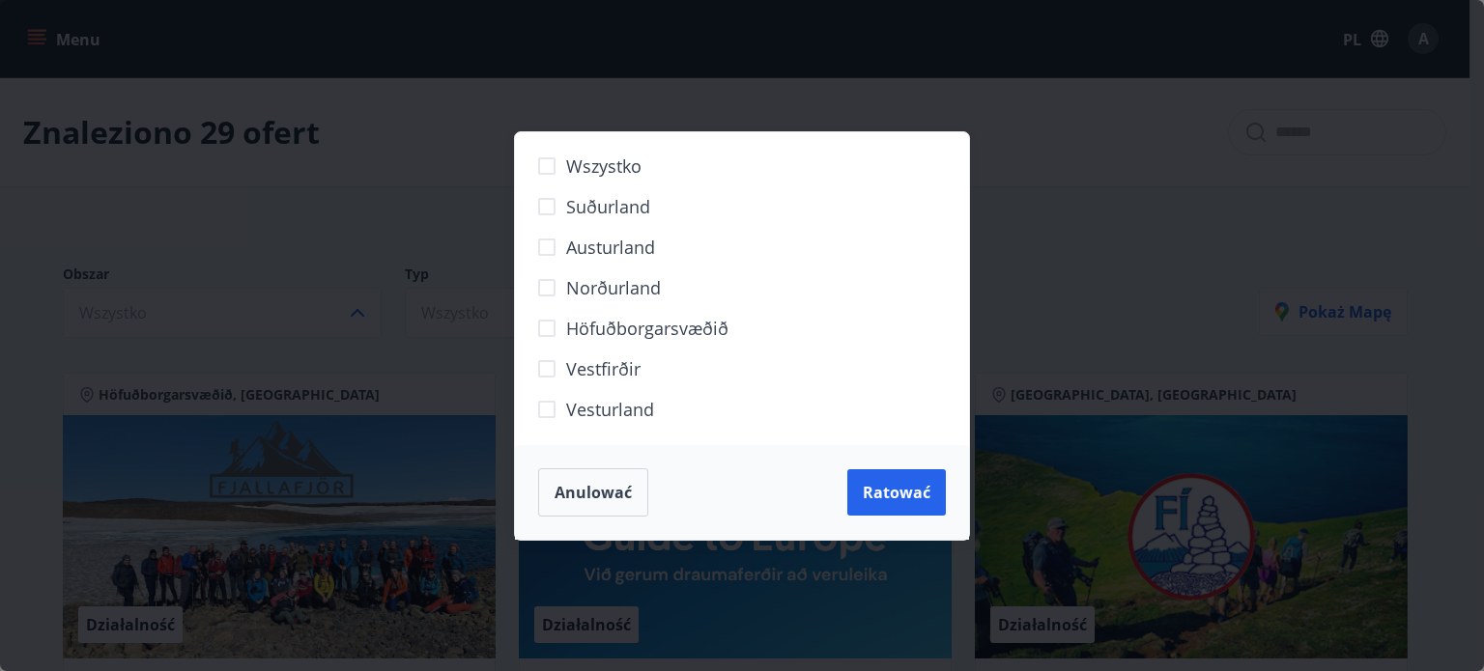
click at [308, 157] on div "Wszystko Suðurland Austurland Norðurland Höfuðborgarsvæðið Vestfirðir Vesturlan…" at bounding box center [742, 335] width 1484 height 671
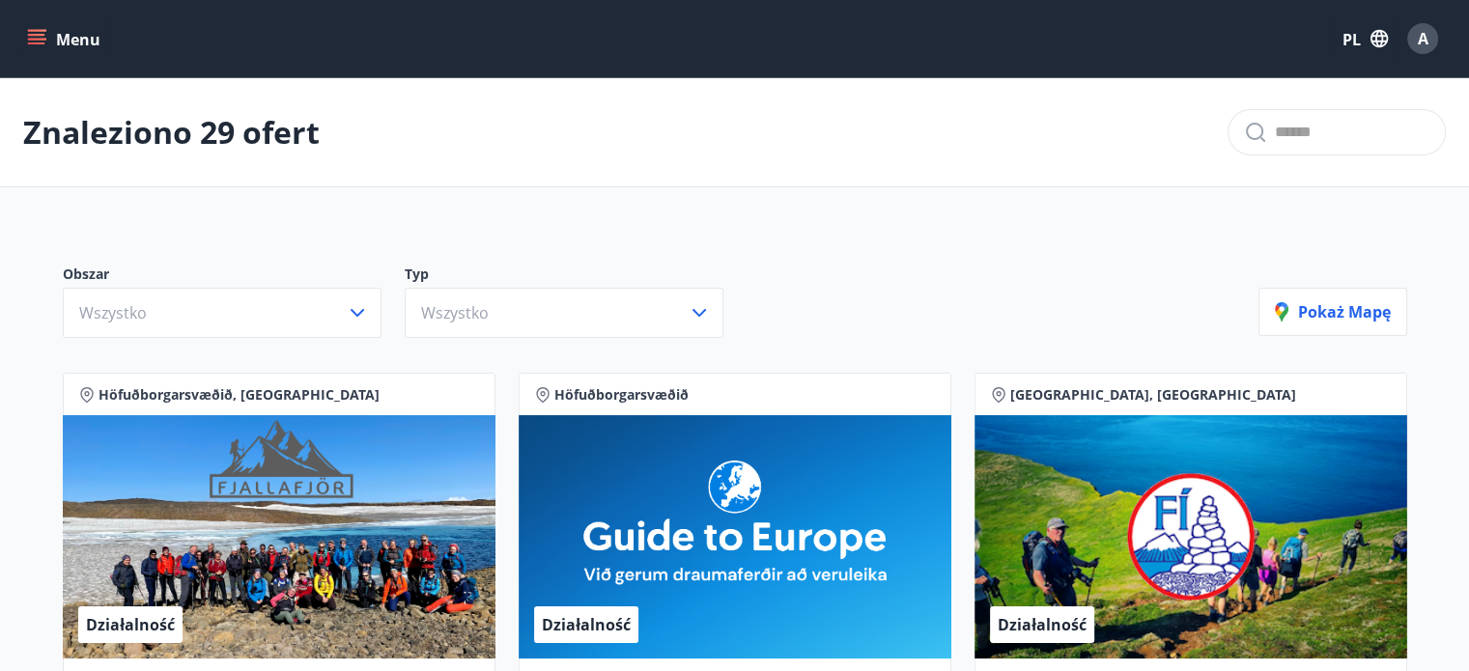
click at [26, 36] on button "Menu" at bounding box center [65, 38] width 85 height 35
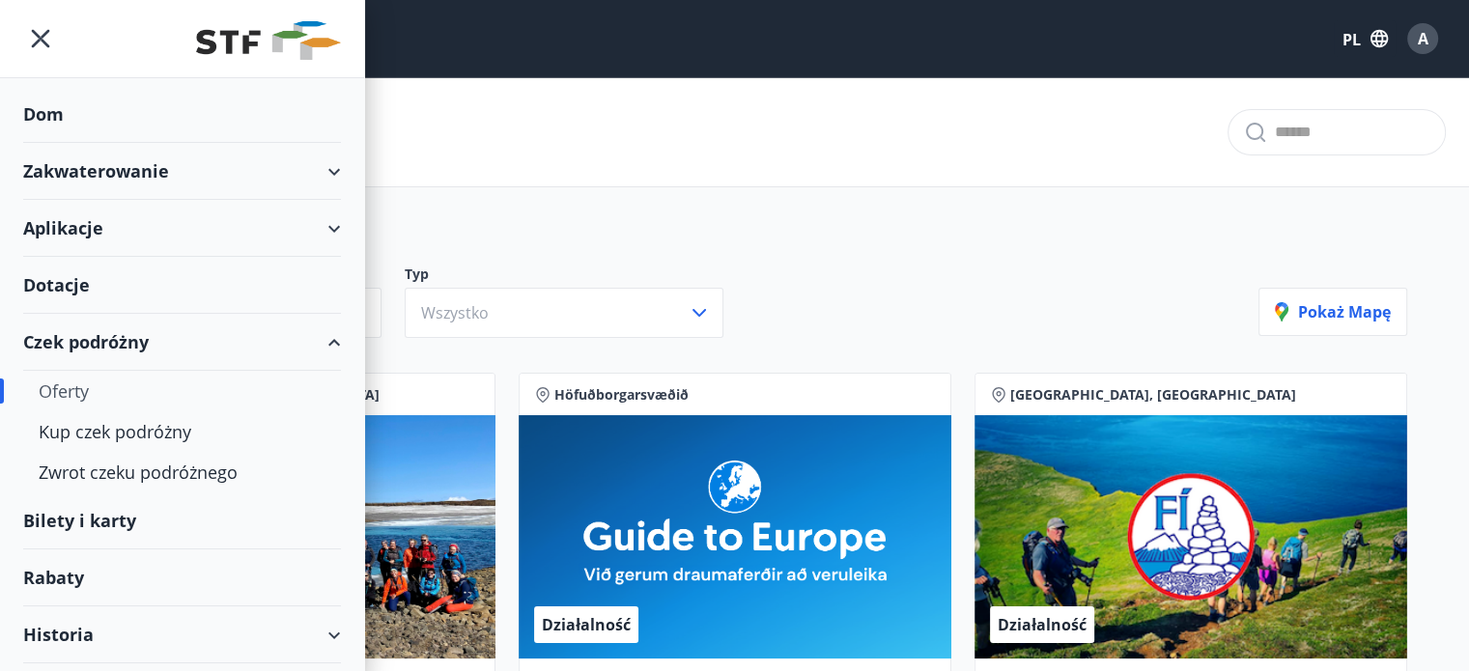
click at [128, 174] on font "Zakwaterowanie" at bounding box center [96, 170] width 146 height 23
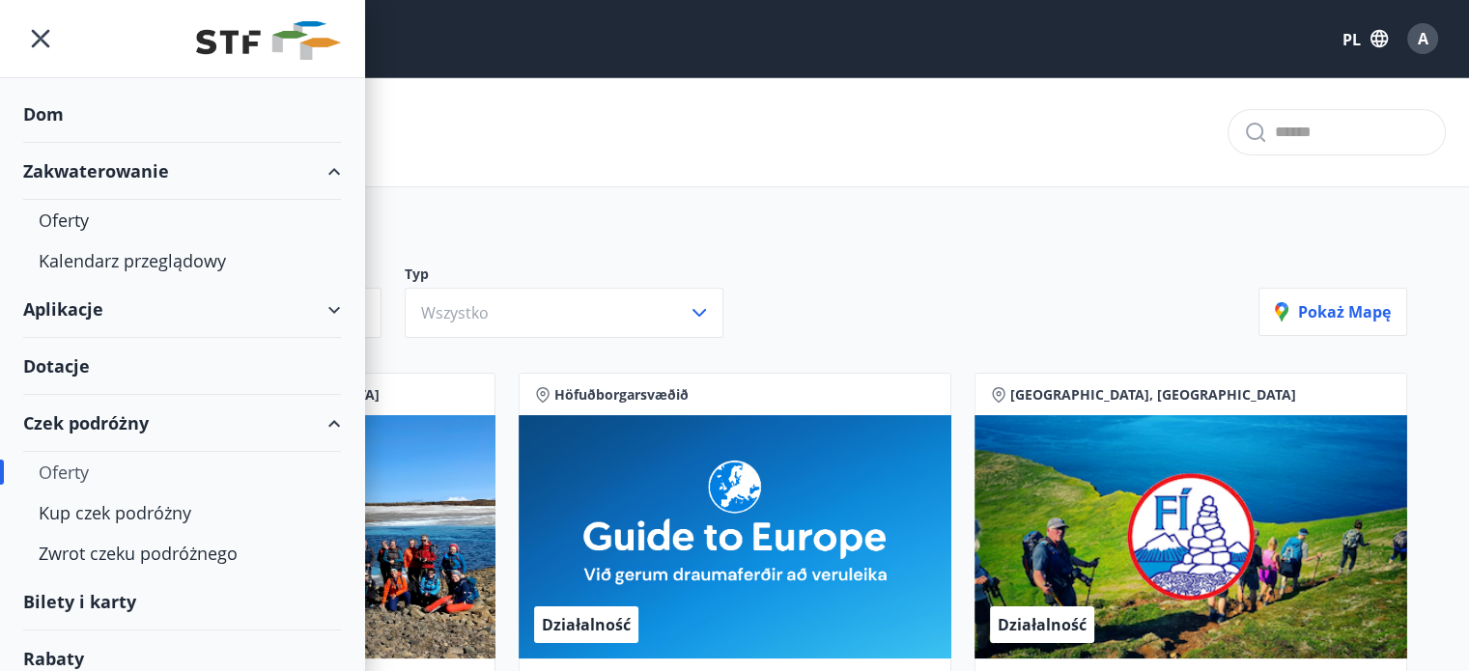
click at [128, 173] on font "Zakwaterowanie" at bounding box center [96, 170] width 146 height 23
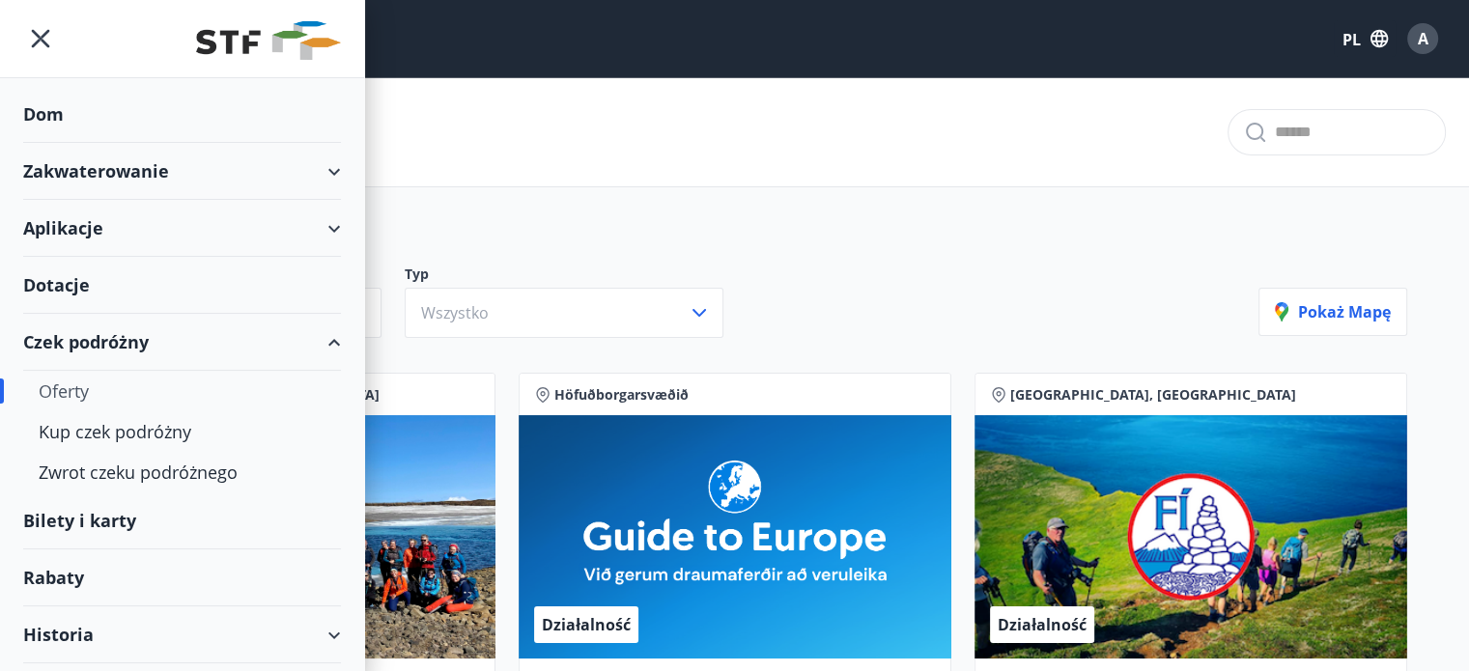
click at [149, 219] on div "Aplikacje" at bounding box center [182, 228] width 318 height 57
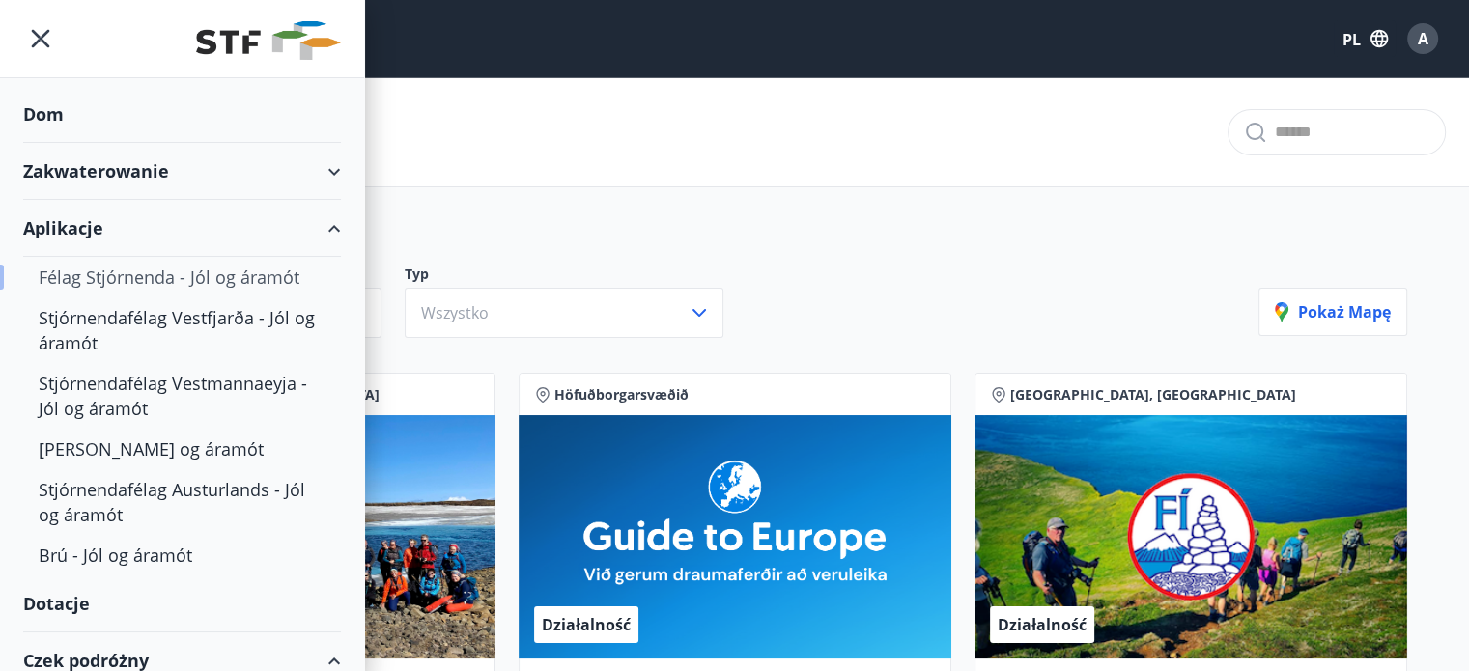
click at [204, 268] on font "Félag Stjórnenda - Jól og áramót" at bounding box center [169, 277] width 261 height 23
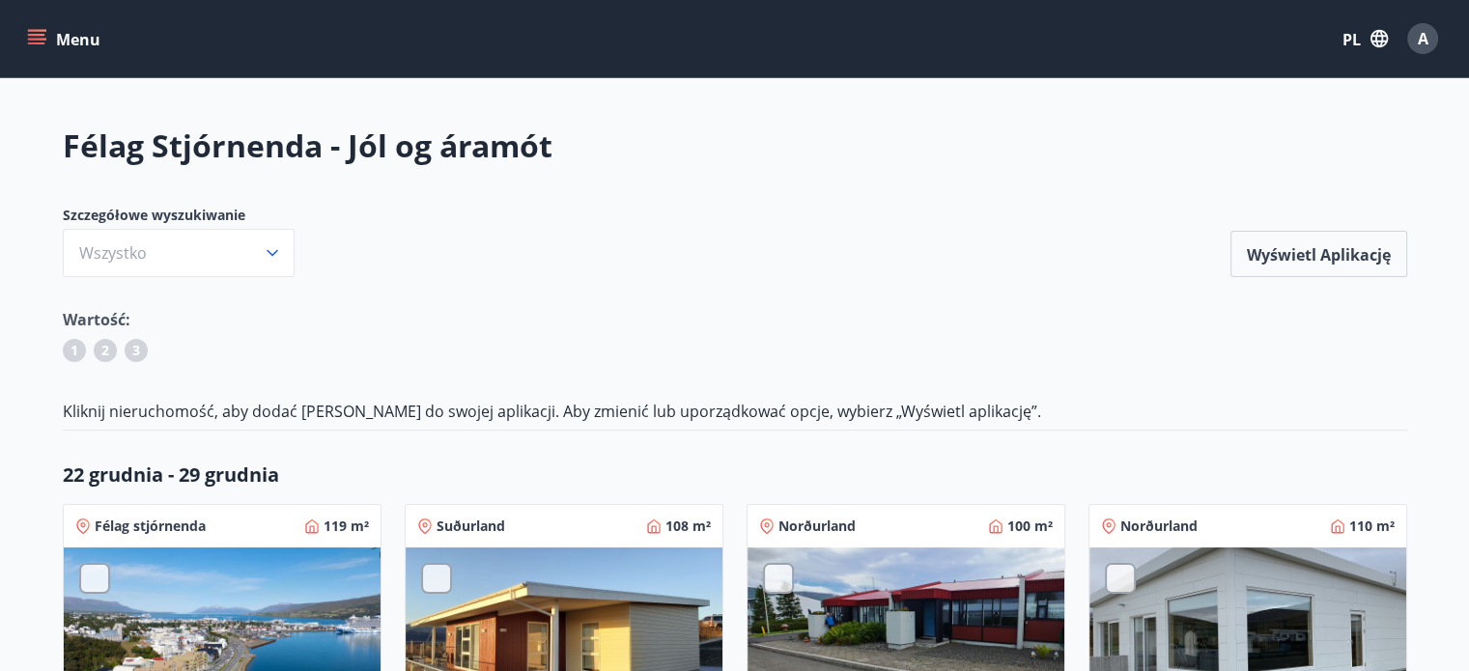
click at [39, 35] on icon "menu" at bounding box center [36, 35] width 17 height 2
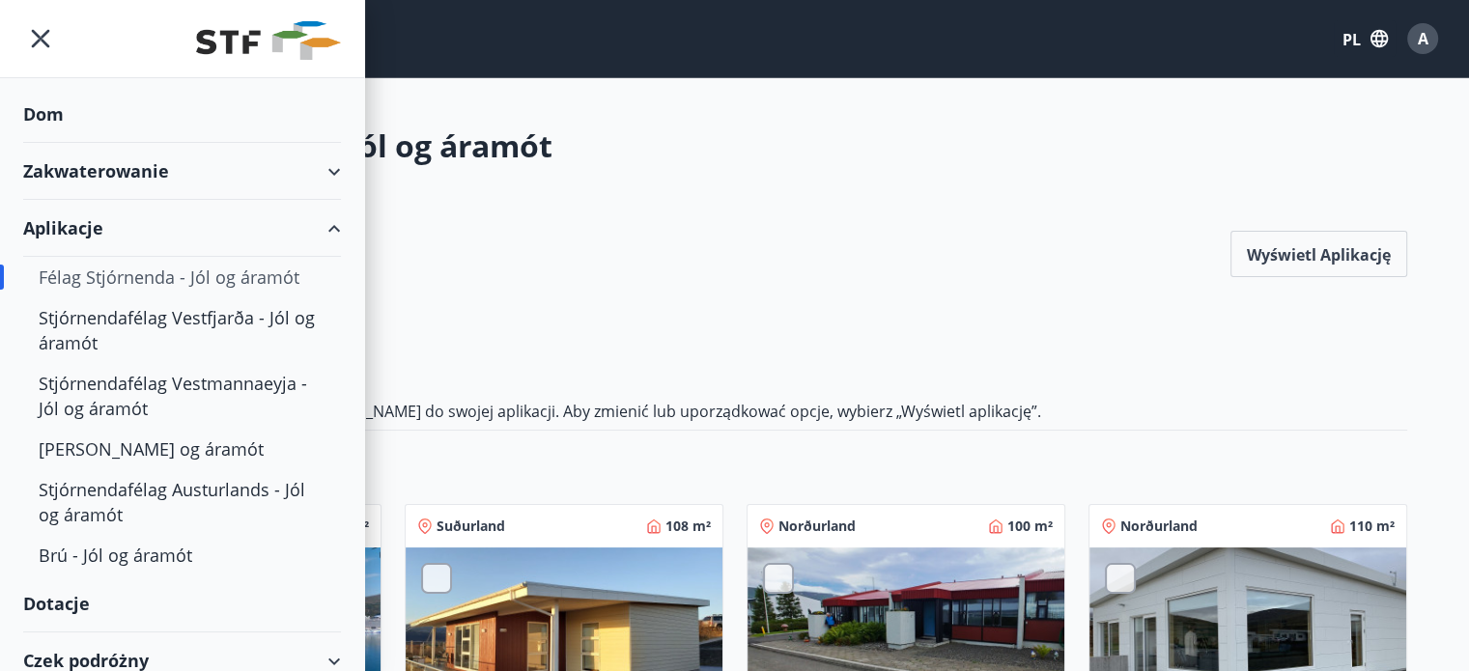
click at [174, 162] on div "Zakwaterowanie" at bounding box center [182, 171] width 318 height 57
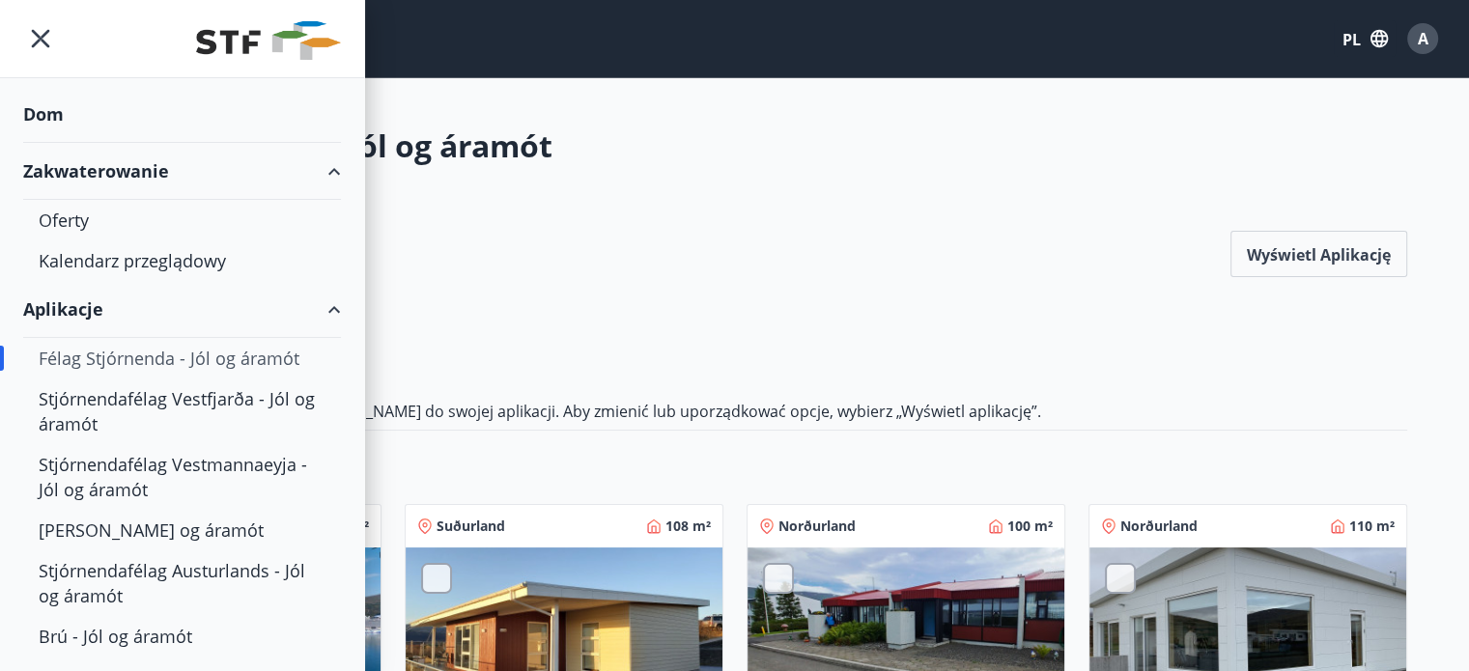
click at [174, 162] on div "Zakwaterowanie" at bounding box center [182, 171] width 318 height 57
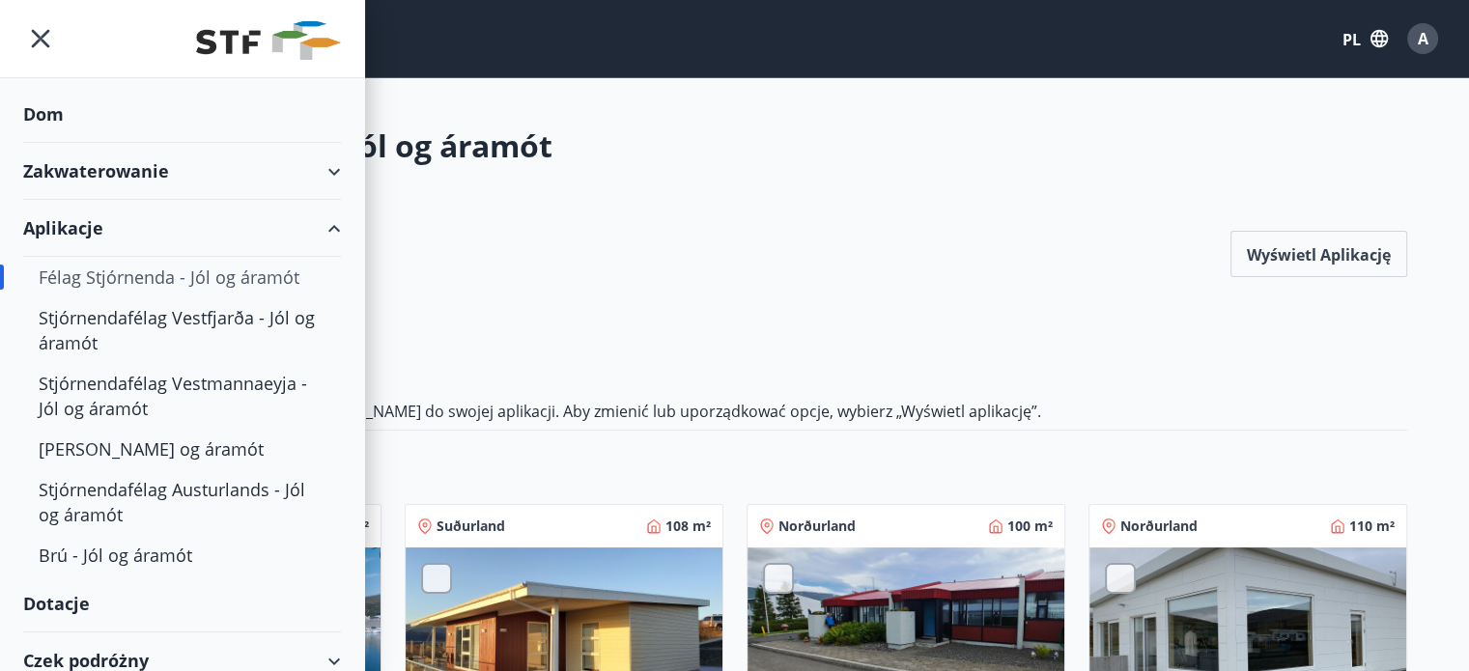
click at [234, 227] on div "Aplikacje" at bounding box center [182, 228] width 318 height 57
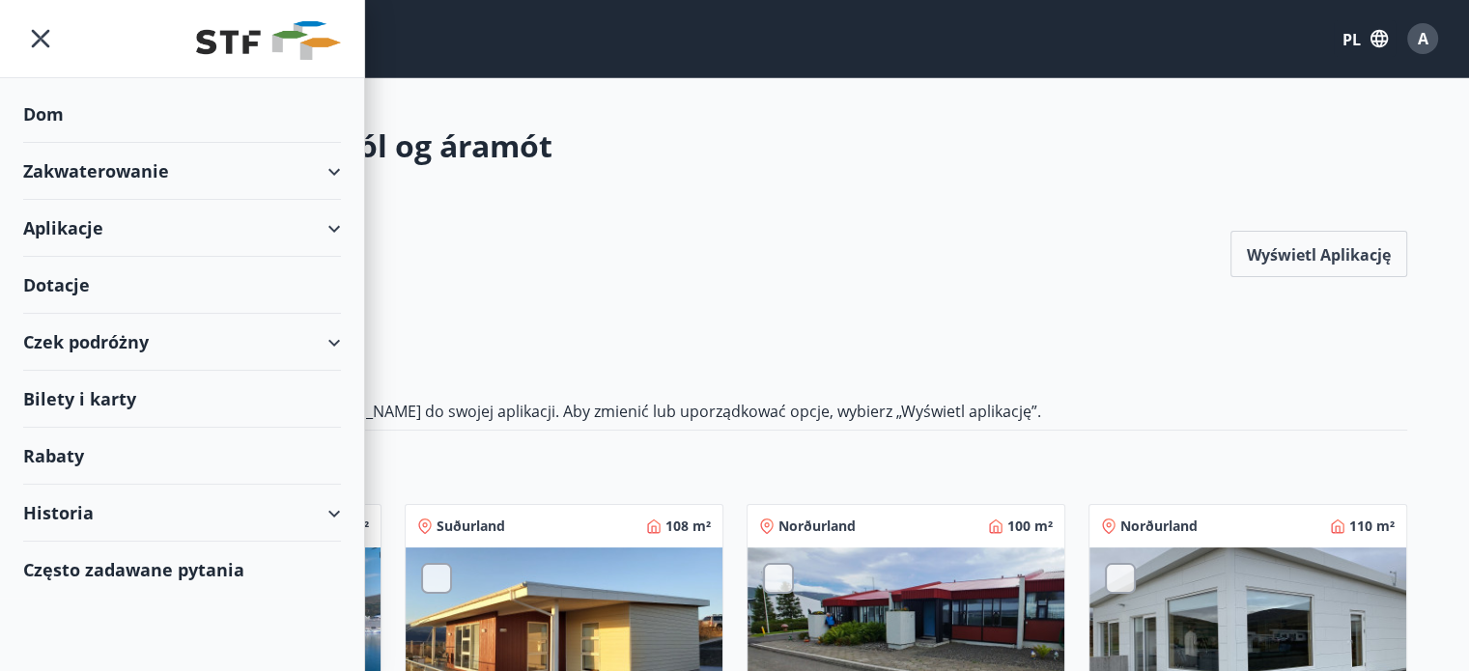
click at [228, 333] on div "Czek podróżny" at bounding box center [182, 342] width 318 height 57
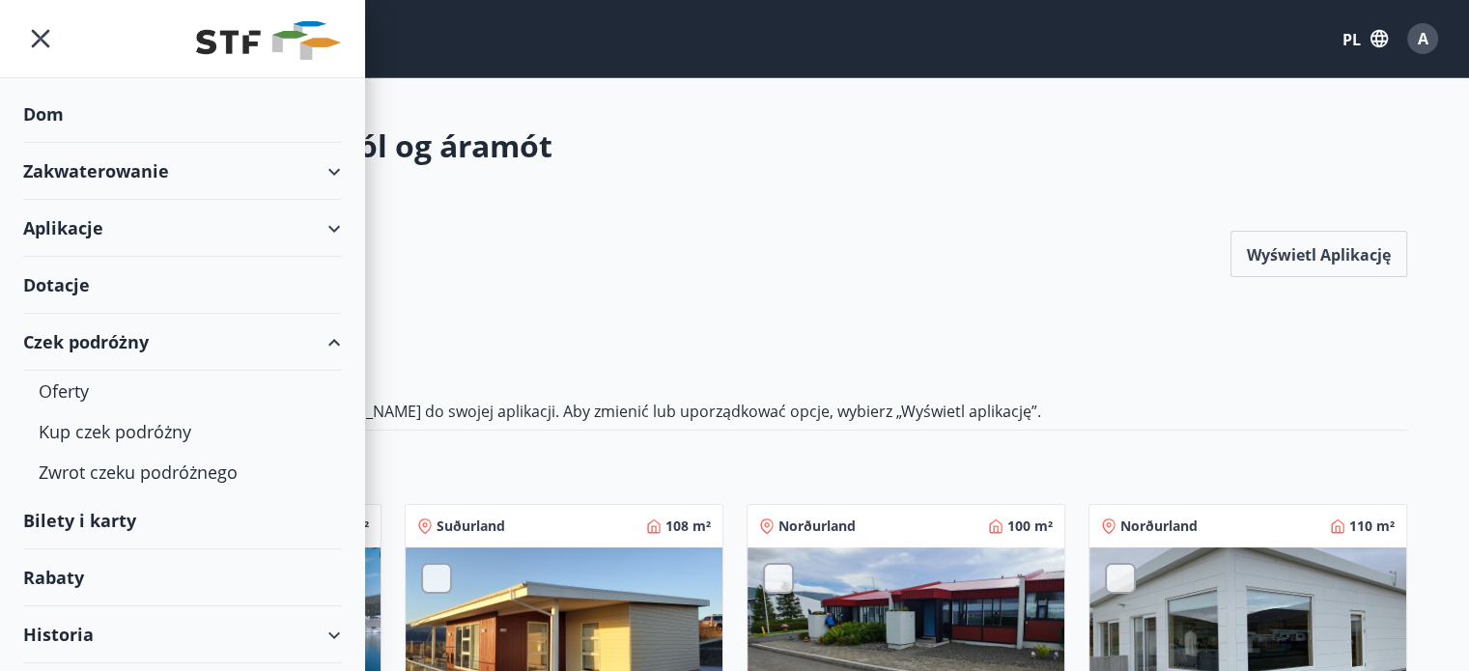
click at [228, 333] on div "Czek podróżny" at bounding box center [182, 342] width 318 height 57
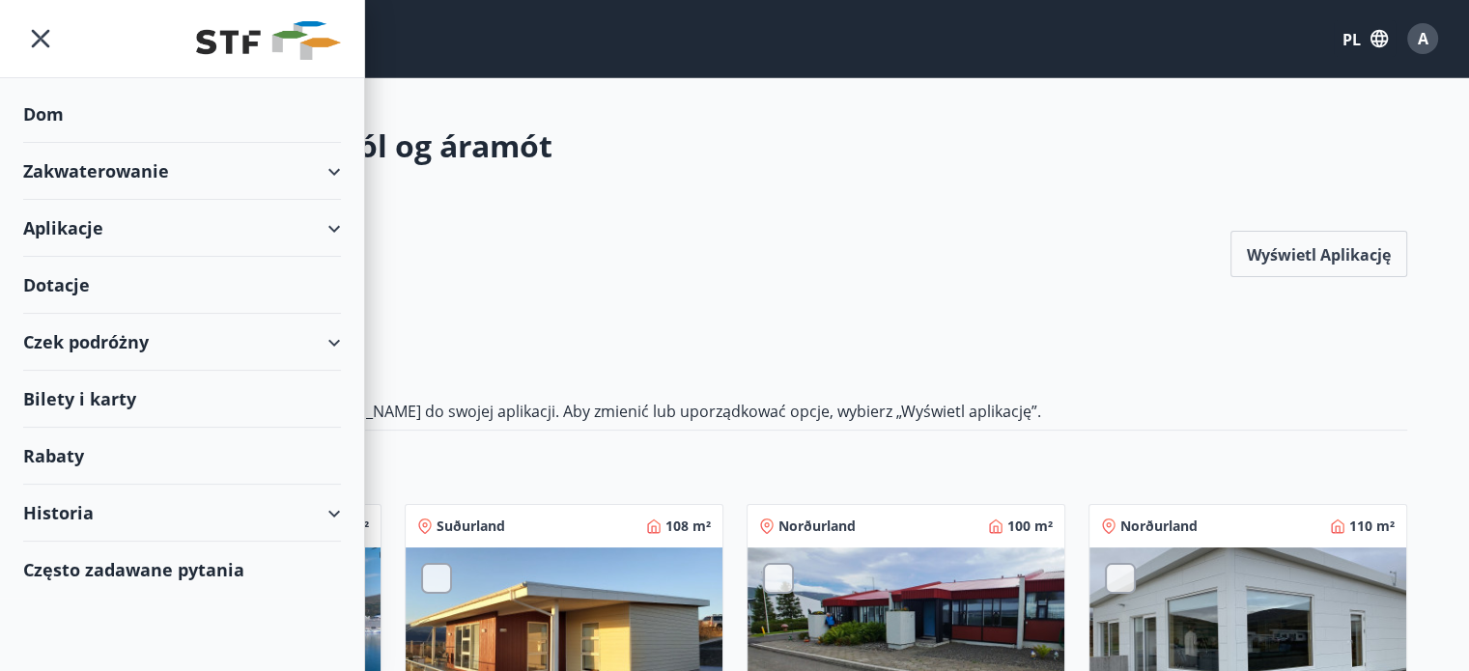
click at [188, 384] on div "Bilety i karty" at bounding box center [182, 399] width 318 height 57
click at [117, 524] on div "Historia" at bounding box center [182, 513] width 318 height 57
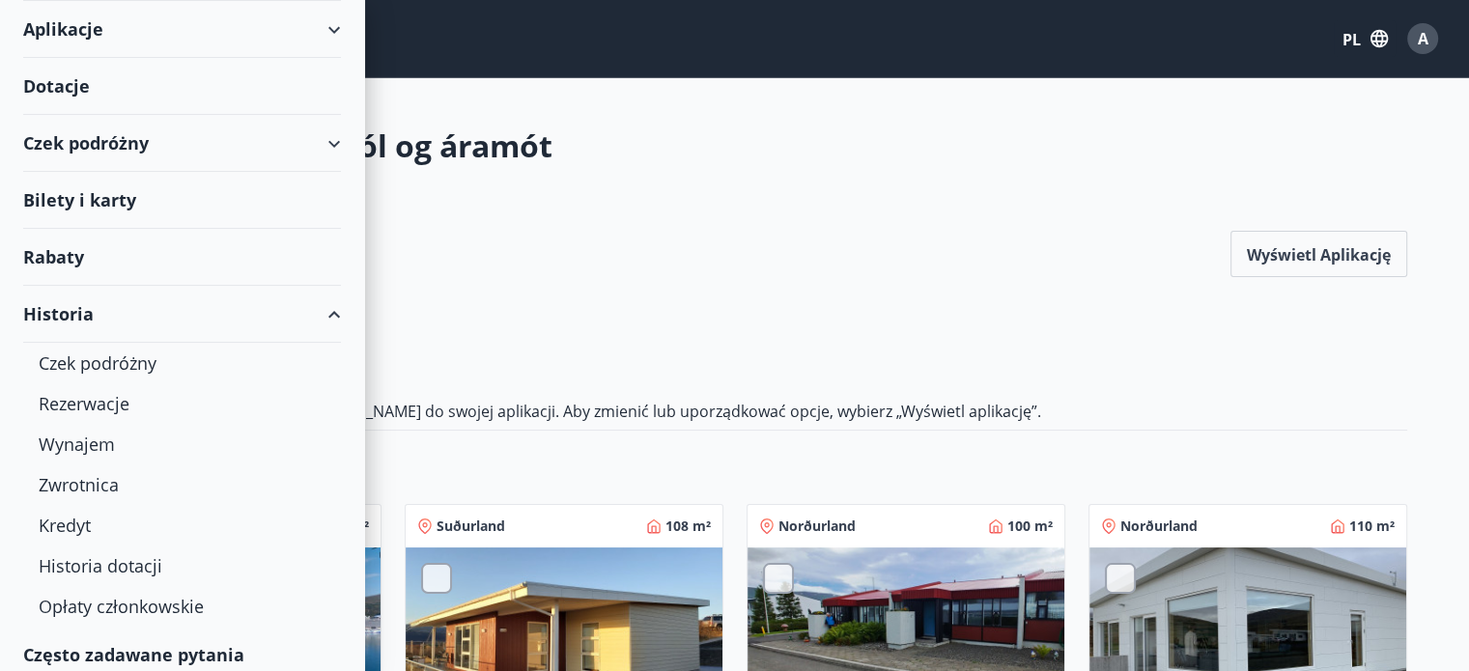
scroll to position [209, 0]
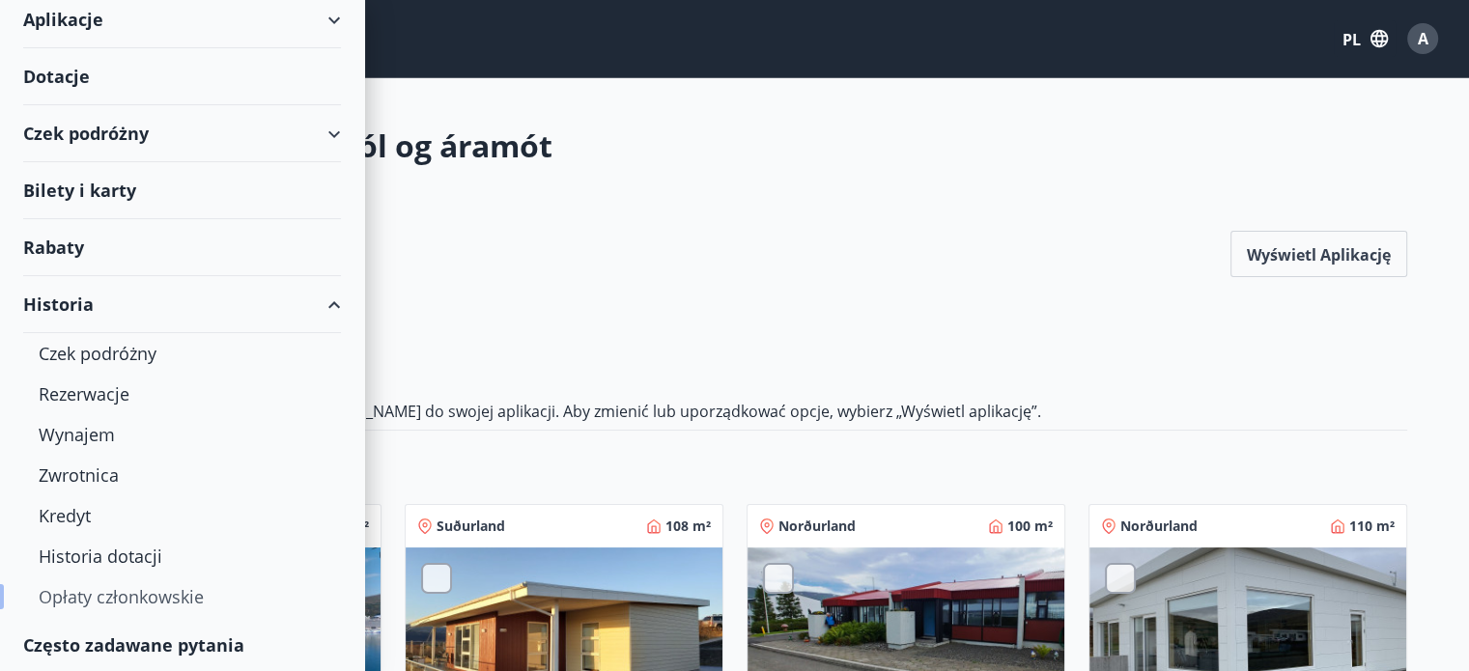
click at [166, 592] on font "Opłaty członkowskie" at bounding box center [121, 596] width 165 height 23
